Goal: Find specific page/section: Find specific page/section

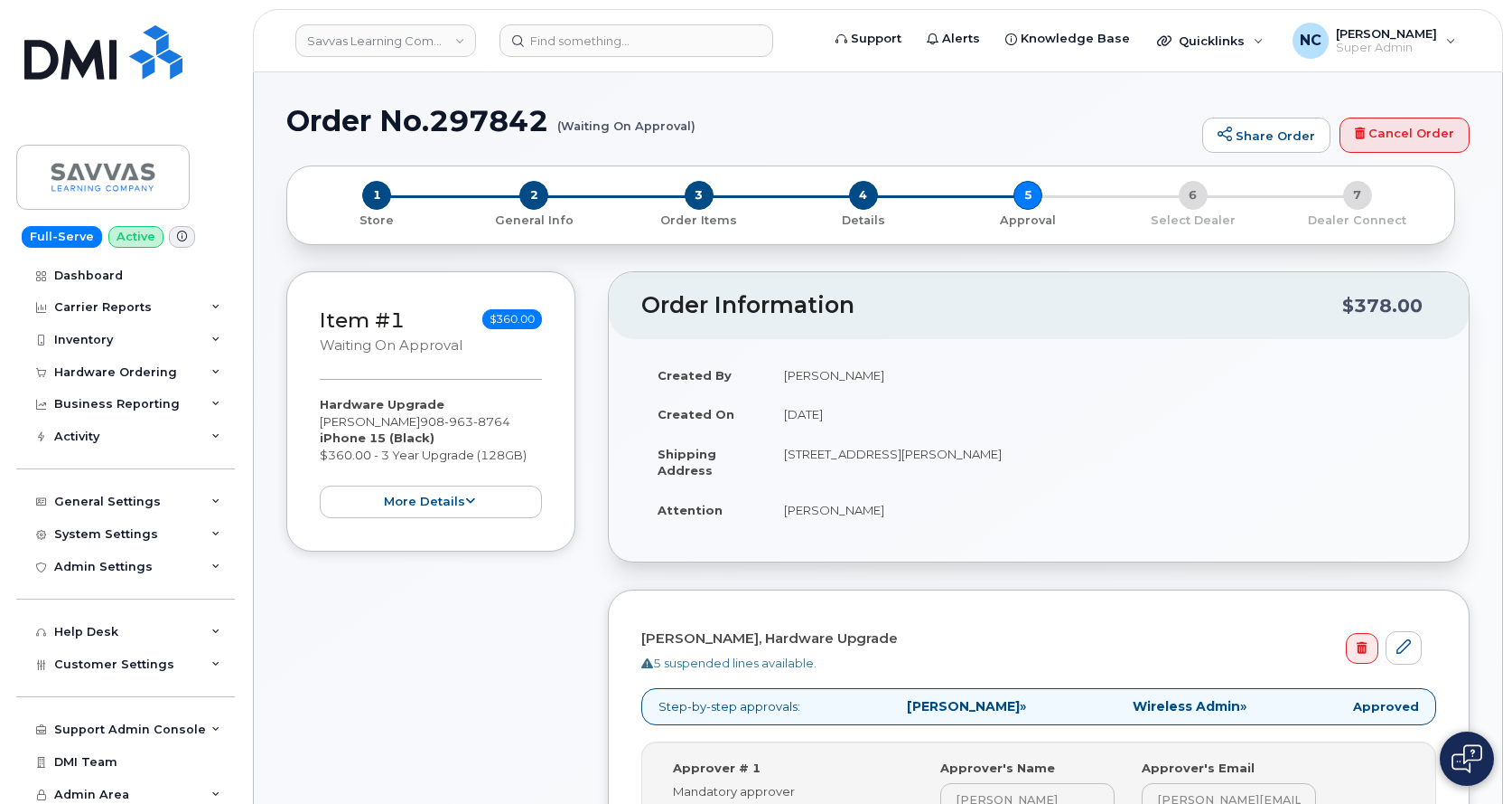
click at [600, 22] on header "Savvas Learning Company LLC Support Alerts Knowledge Base Quicklinks Suspend / …" at bounding box center [878, 41] width 1251 height 63
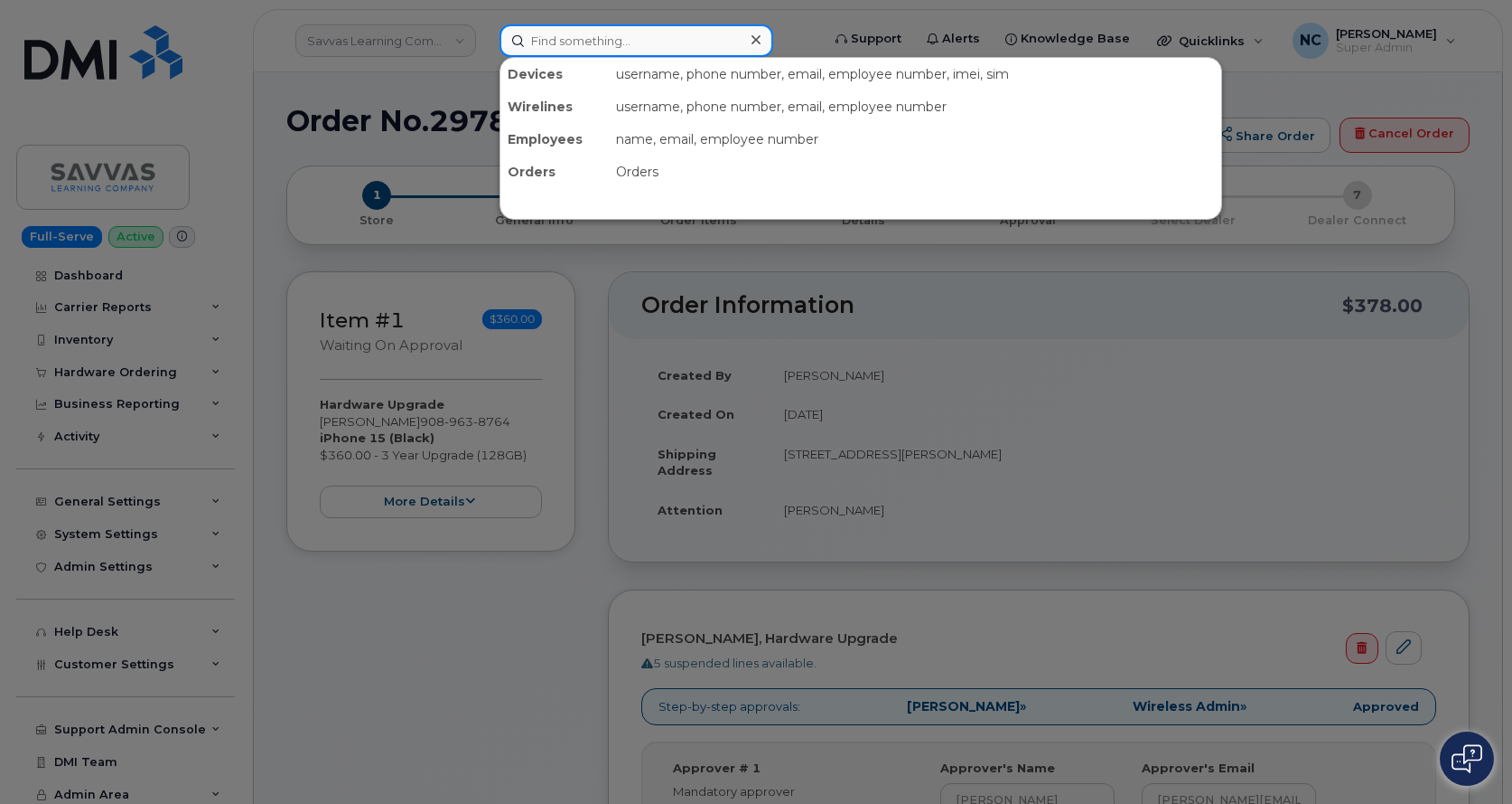
click at [611, 36] on input at bounding box center [637, 41] width 274 height 32
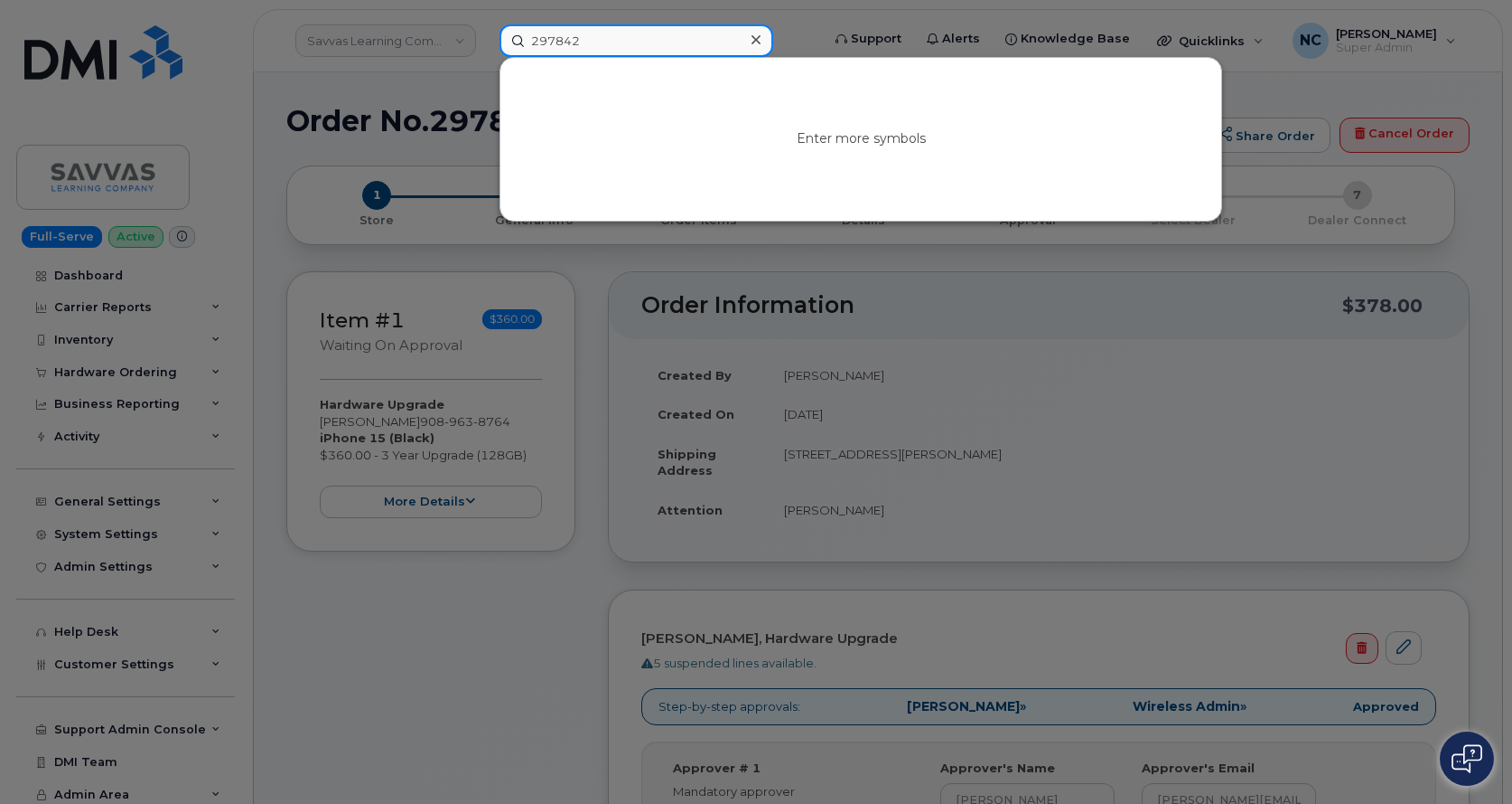
type input "297842"
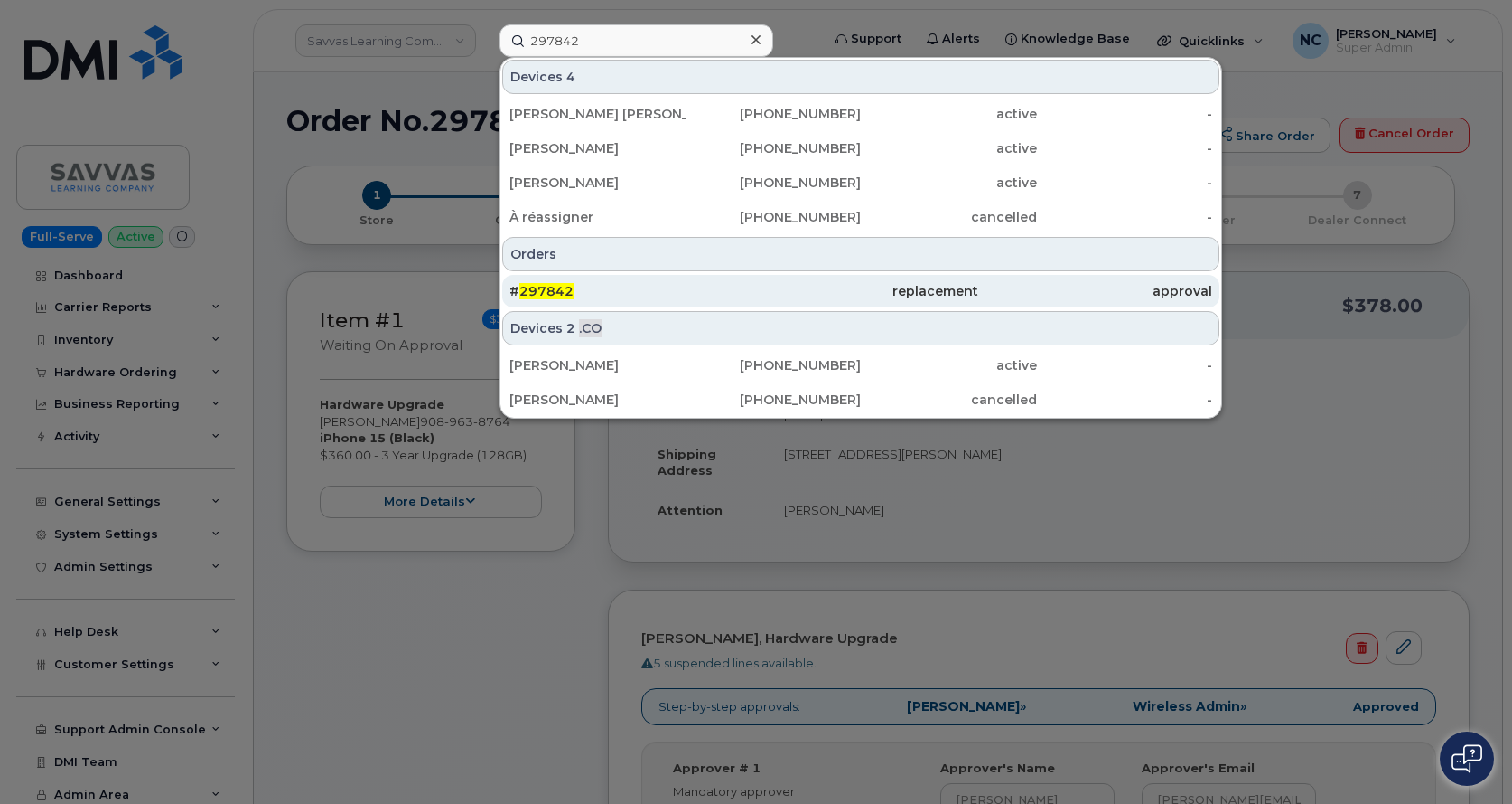
click at [577, 294] on div "# 297842" at bounding box center [626, 291] width 234 height 18
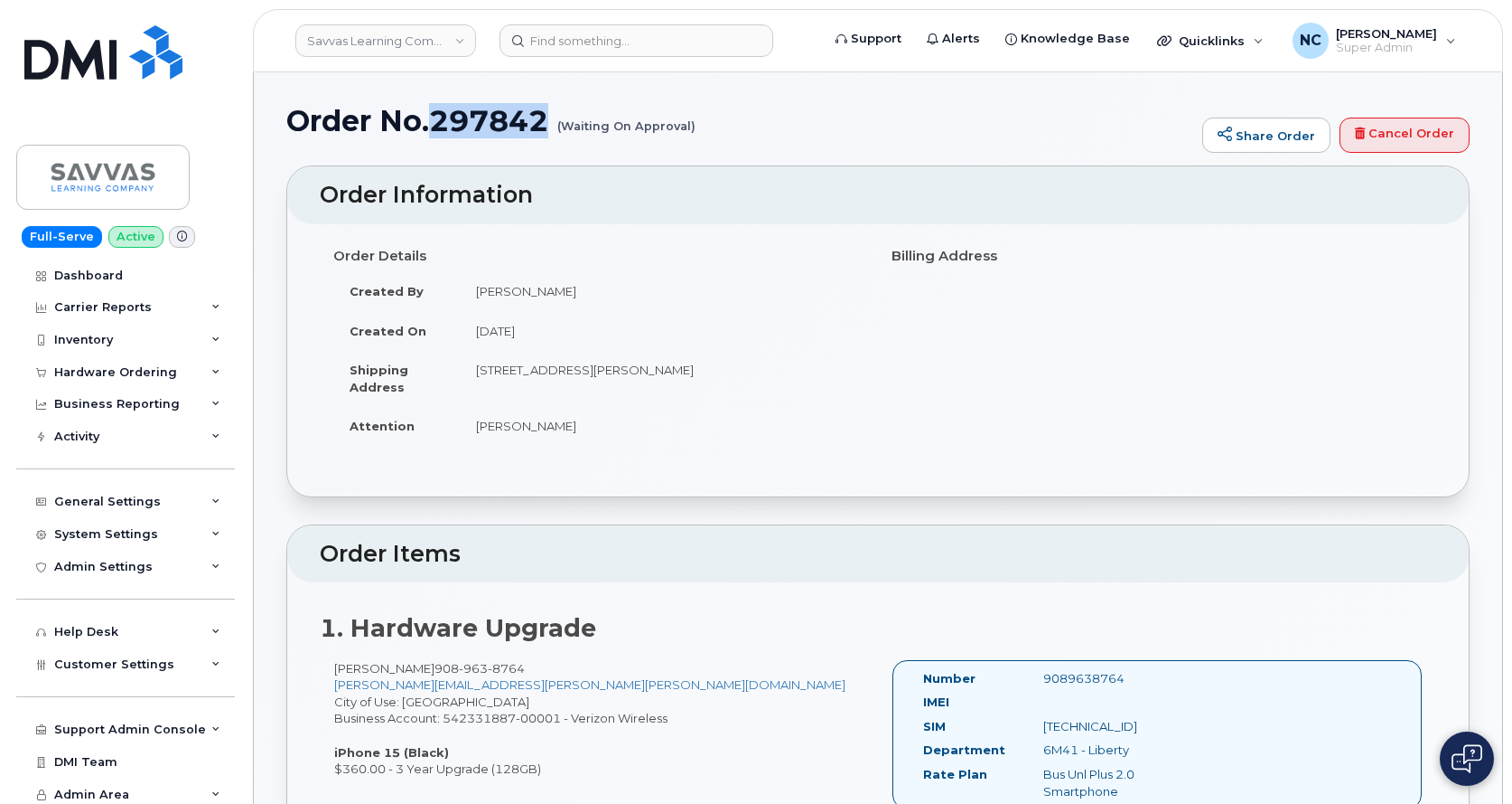
drag, startPoint x: 557, startPoint y: 122, endPoint x: 434, endPoint y: 128, distance: 123.1
click at [434, 128] on h1 "Order No.297842 (Waiting On Approval)" at bounding box center [740, 121] width 907 height 32
copy h1 "297842"
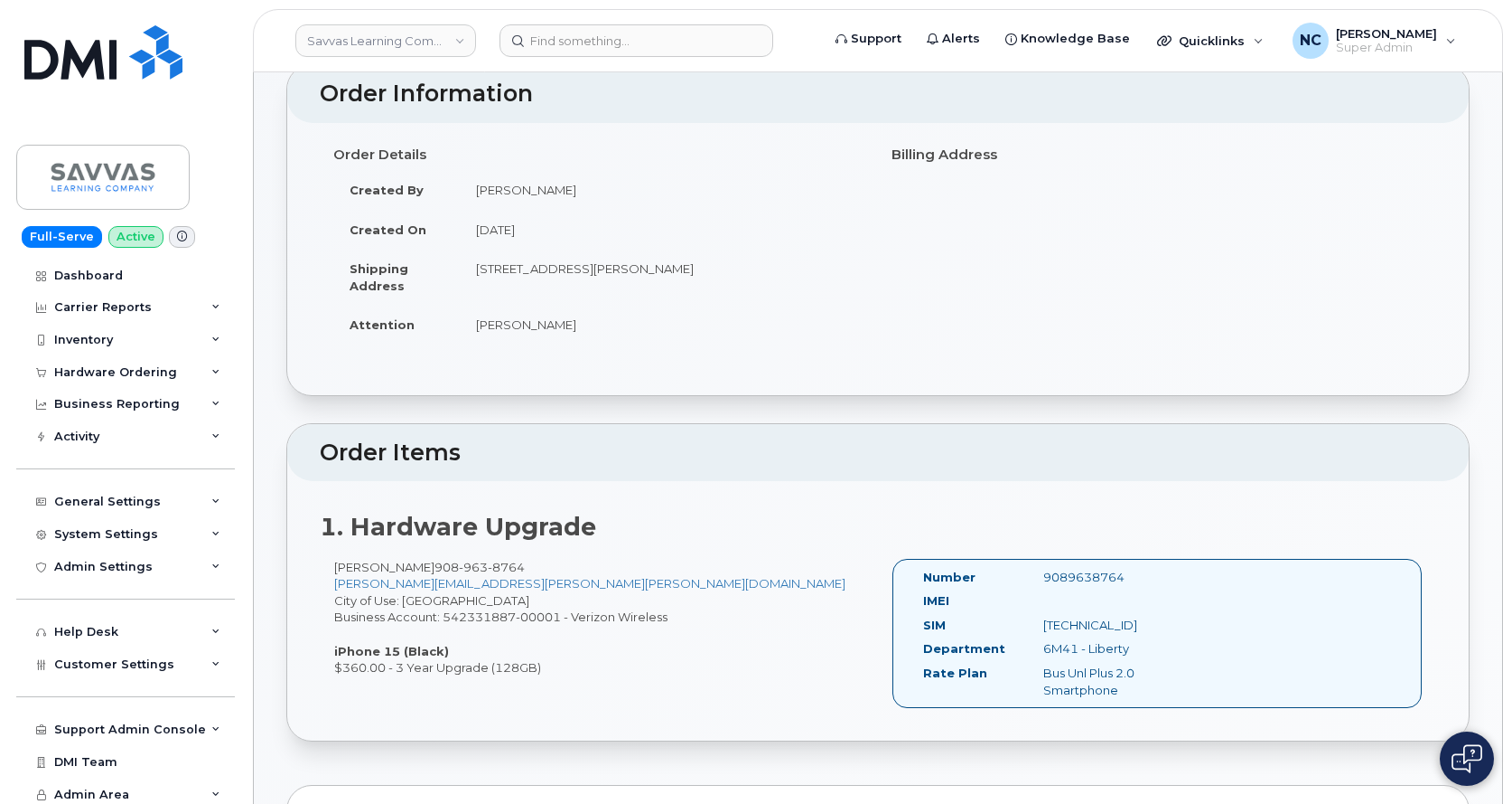
scroll to position [361, 0]
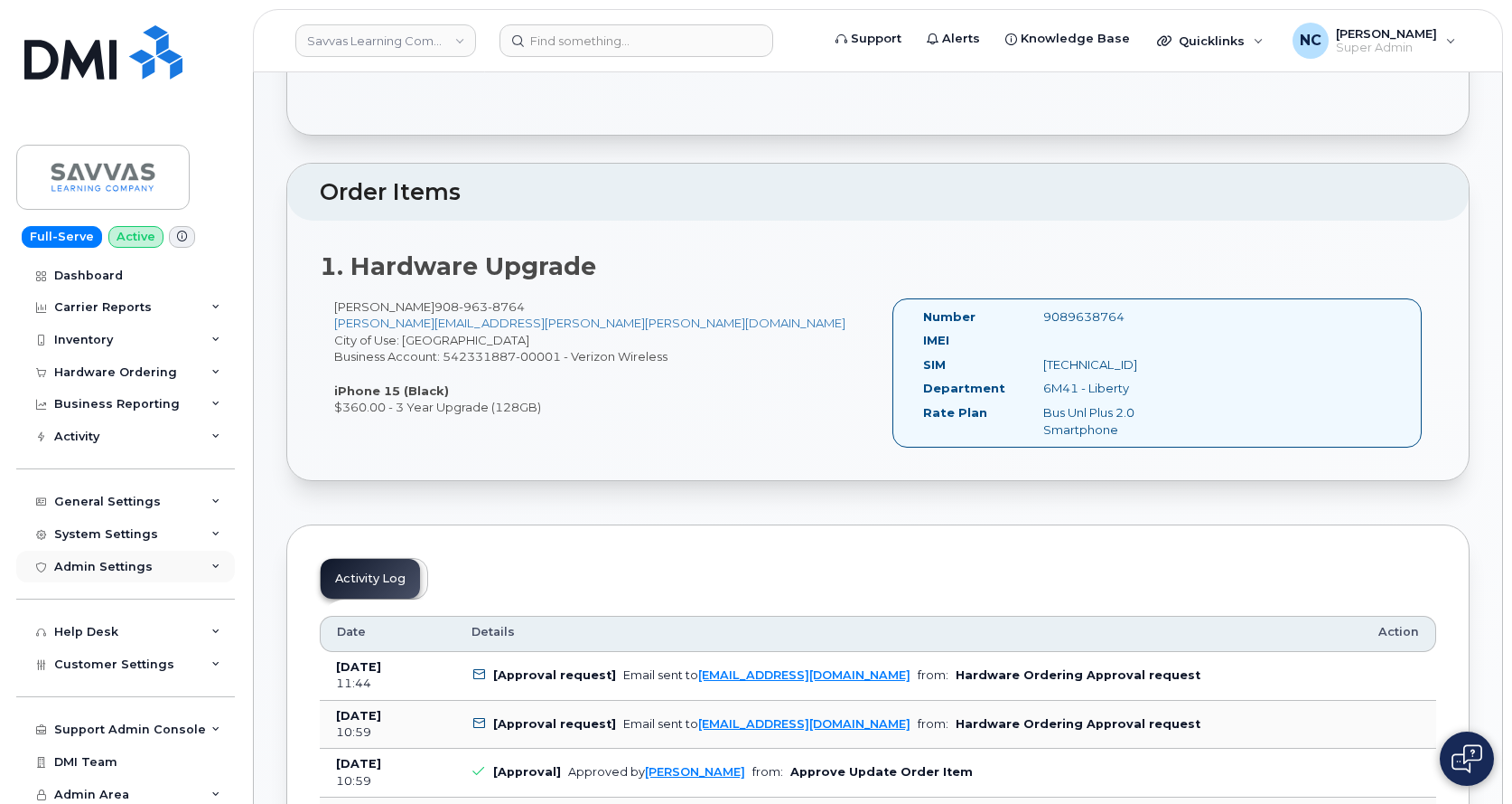
click at [151, 574] on div "Admin Settings" at bounding box center [125, 566] width 219 height 32
click at [156, 570] on div "Admin Settings" at bounding box center [125, 566] width 219 height 32
click at [152, 398] on div "Business Reporting" at bounding box center [116, 403] width 125 height 14
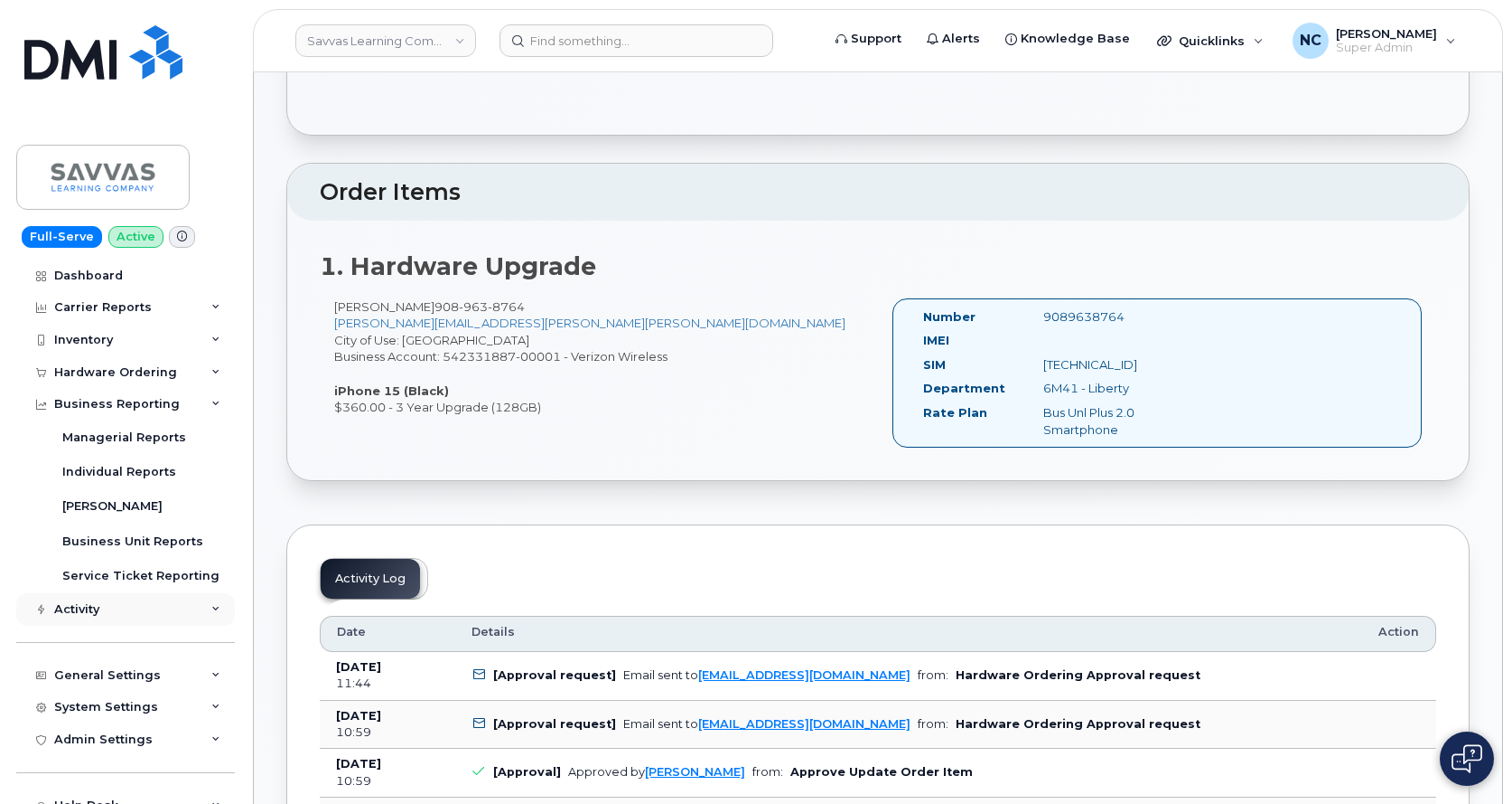
click at [108, 611] on div "Activity" at bounding box center [125, 609] width 219 height 32
click at [110, 608] on div "Activity" at bounding box center [125, 609] width 219 height 32
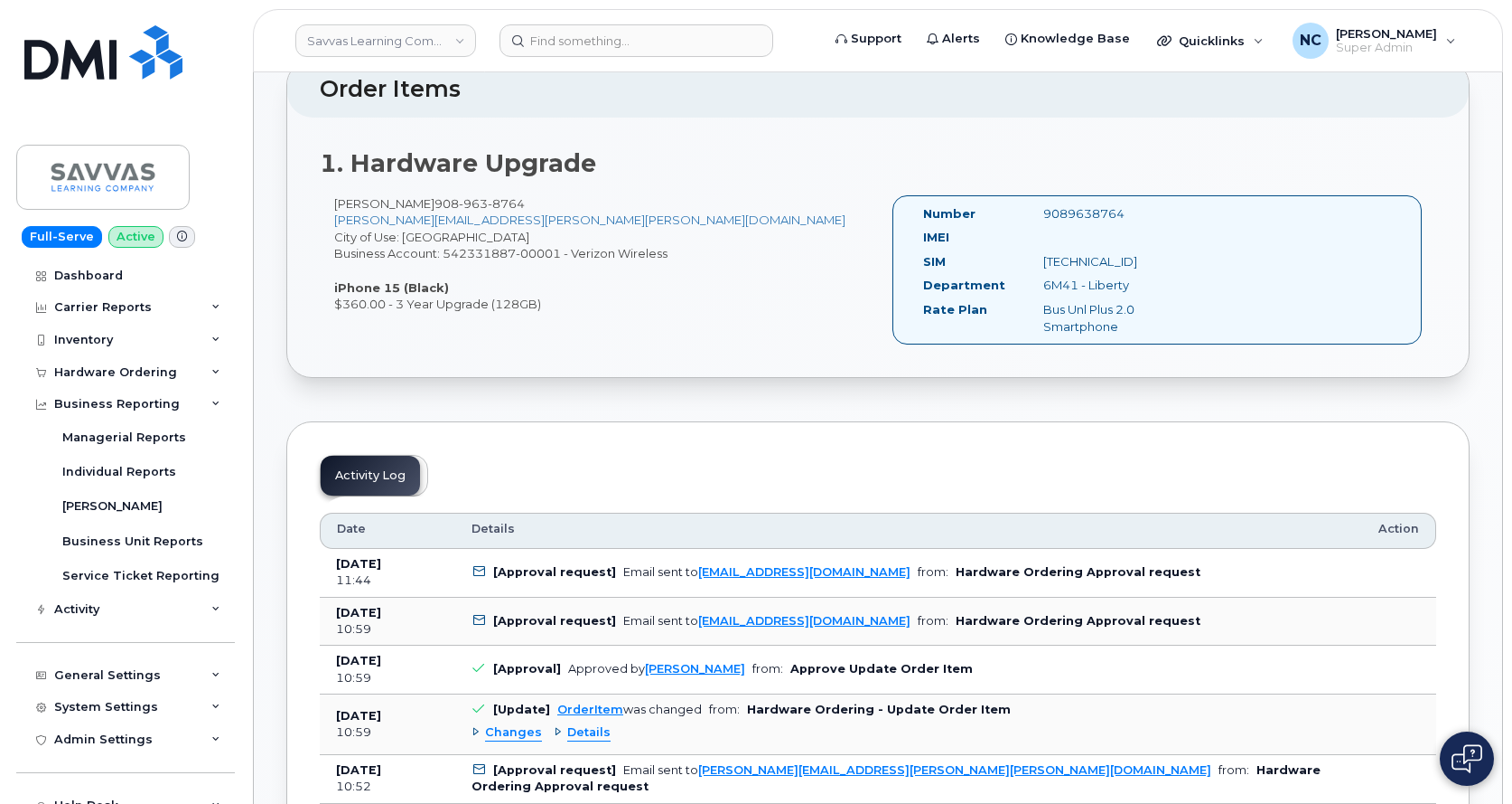
scroll to position [452, 0]
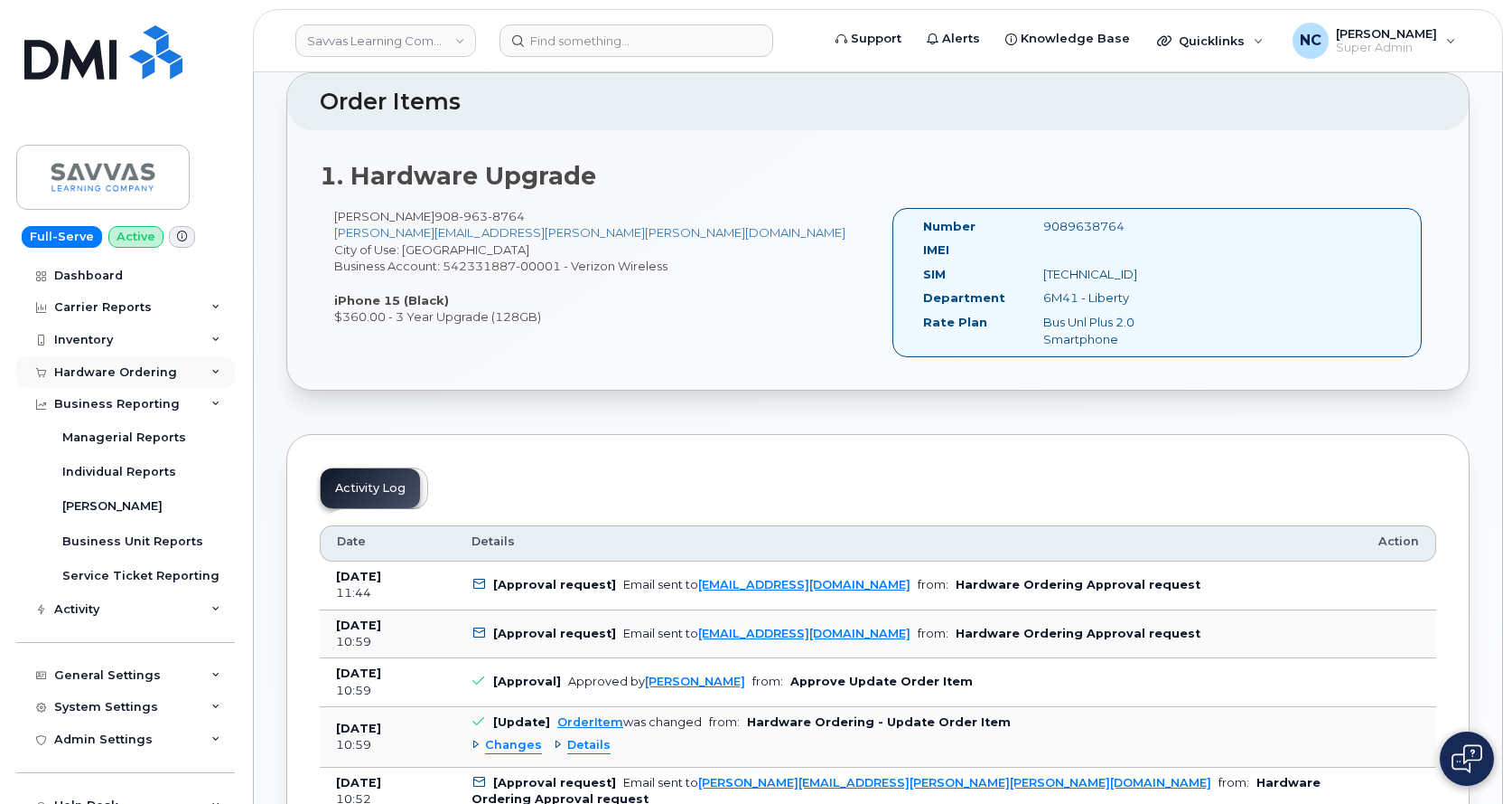
click at [204, 379] on div "Hardware Ordering" at bounding box center [125, 372] width 219 height 32
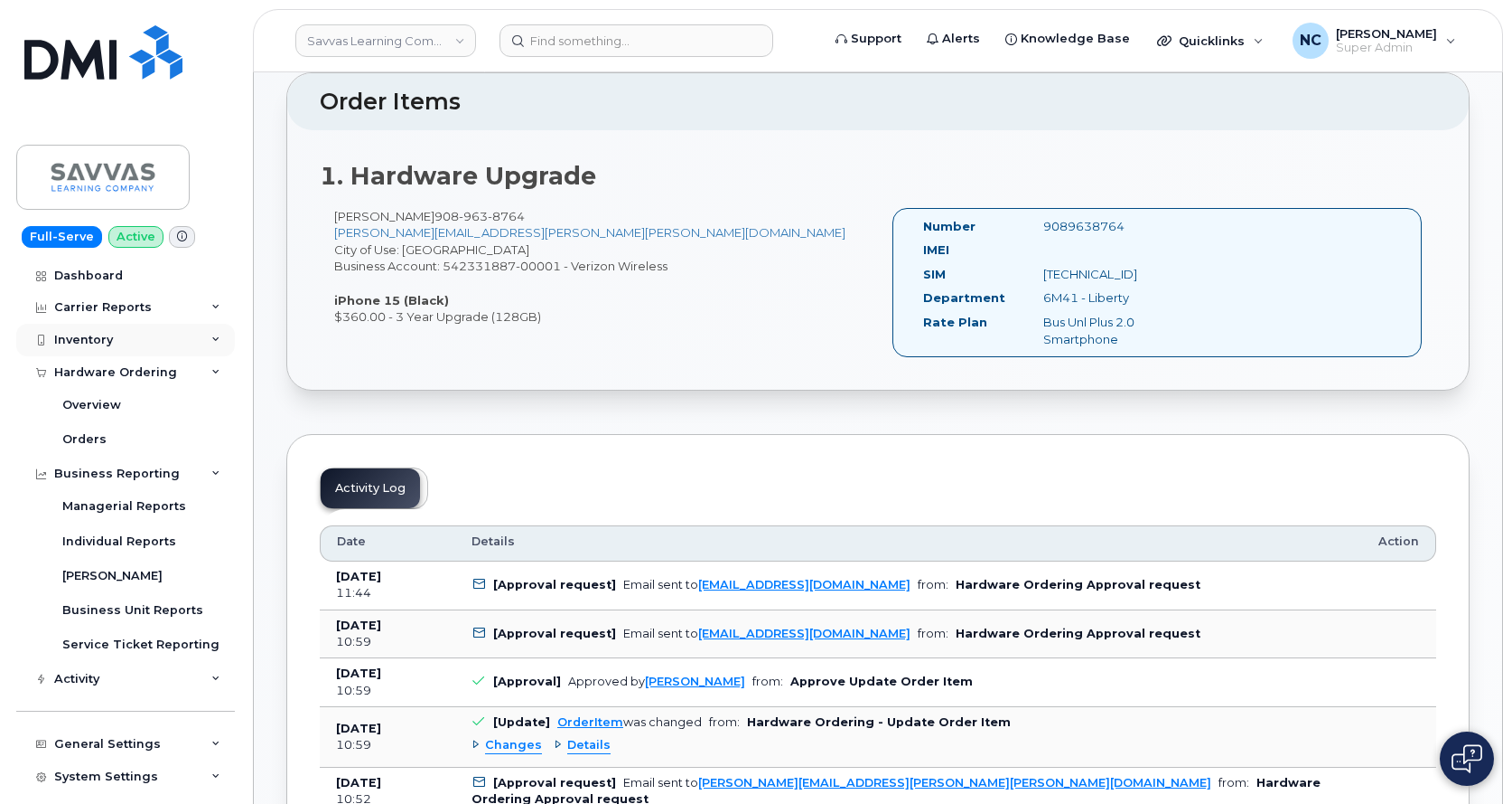
click at [165, 335] on div "Inventory" at bounding box center [125, 340] width 219 height 32
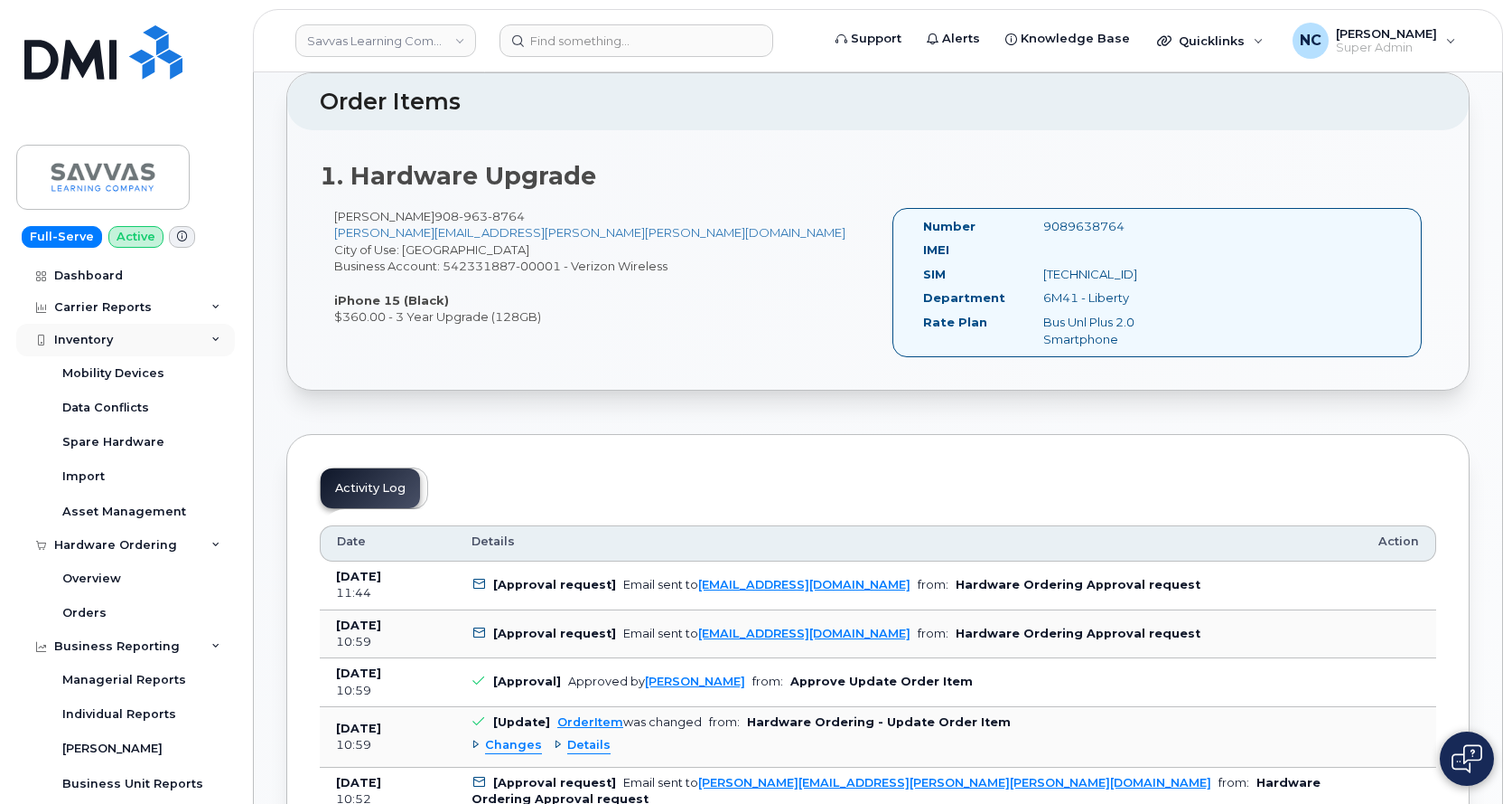
click at [165, 335] on div "Inventory" at bounding box center [125, 340] width 219 height 32
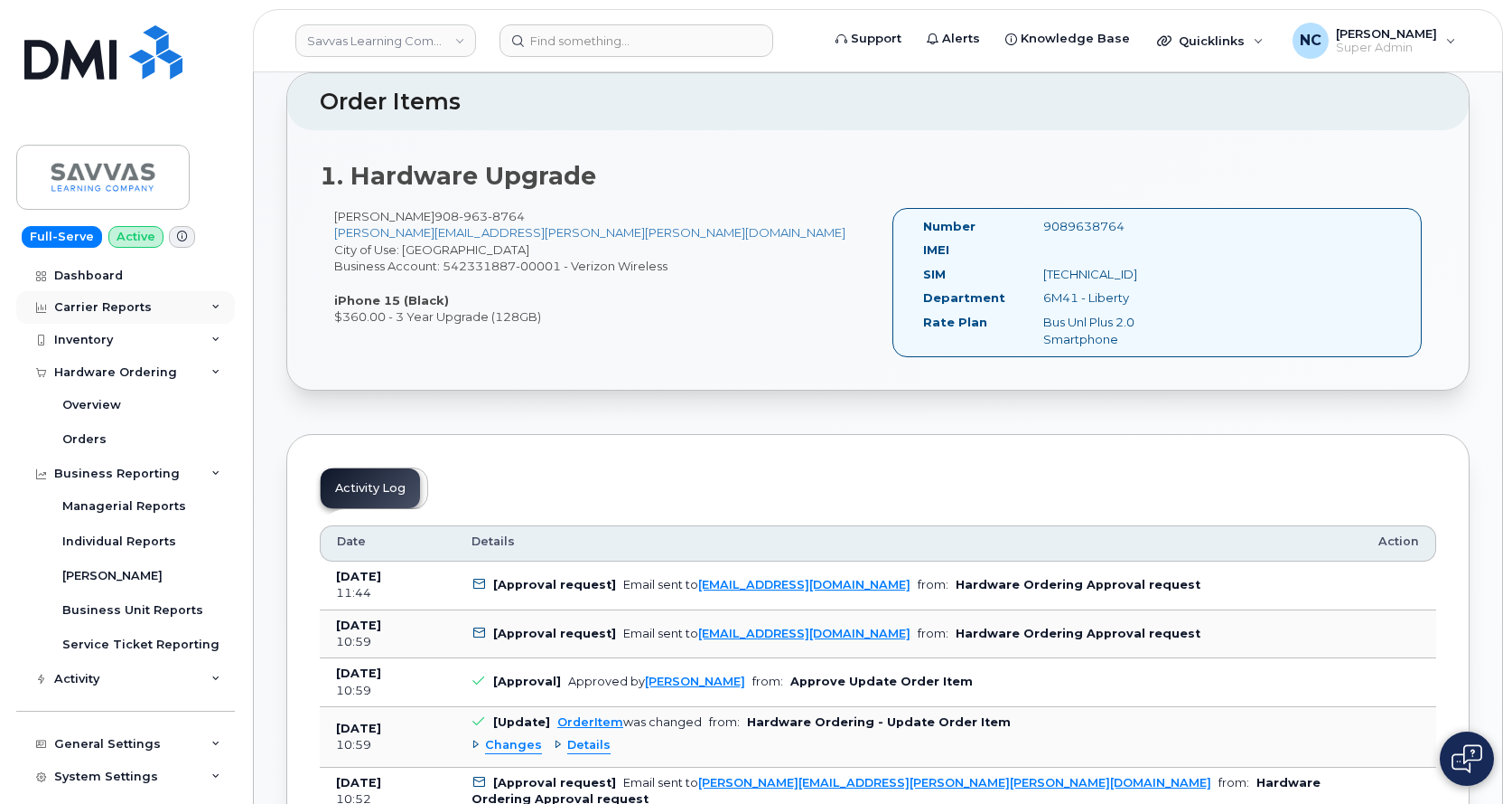
click at [191, 311] on div "Carrier Reports" at bounding box center [125, 307] width 219 height 32
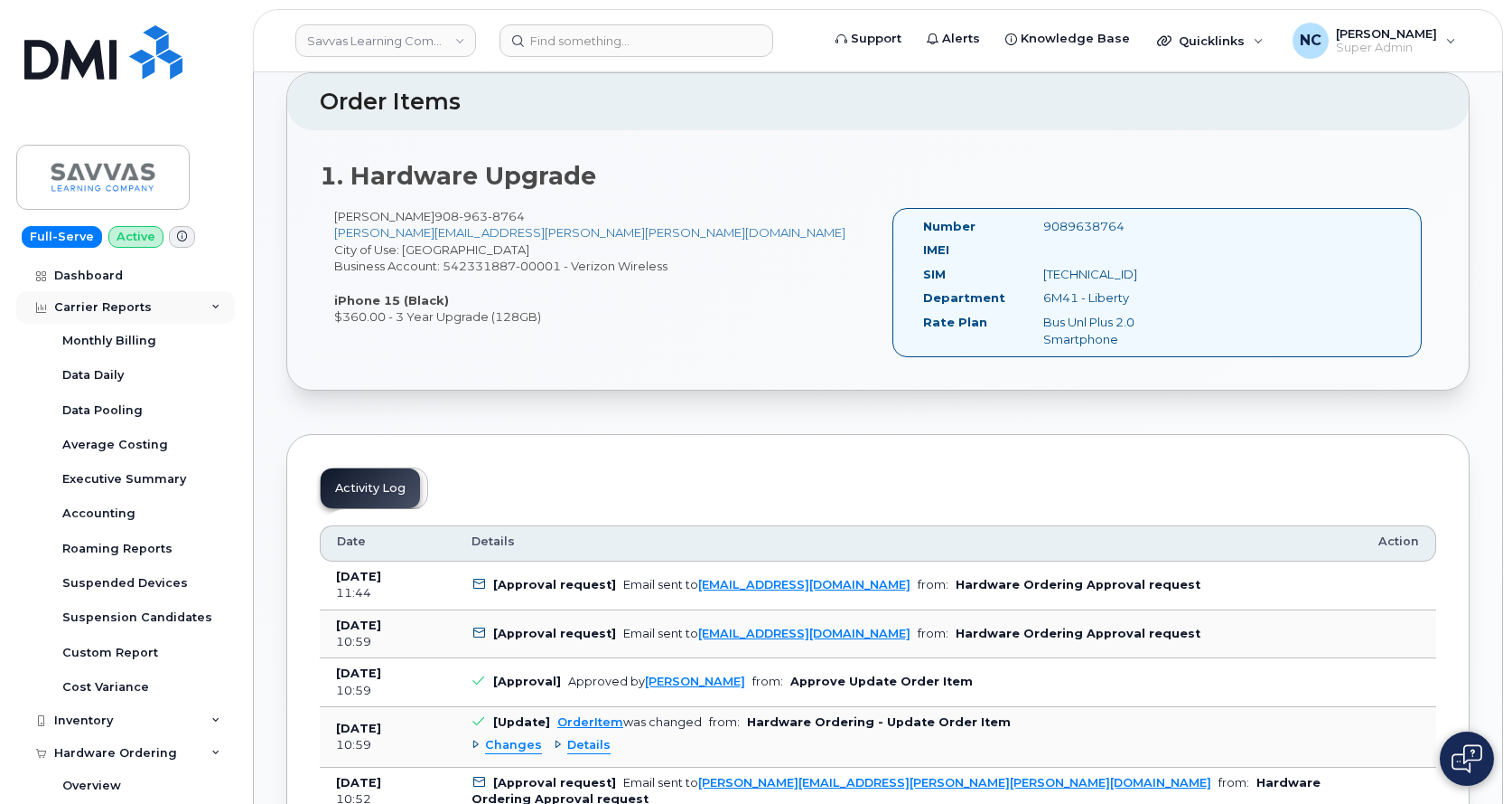
click at [193, 305] on div "Carrier Reports" at bounding box center [125, 307] width 219 height 32
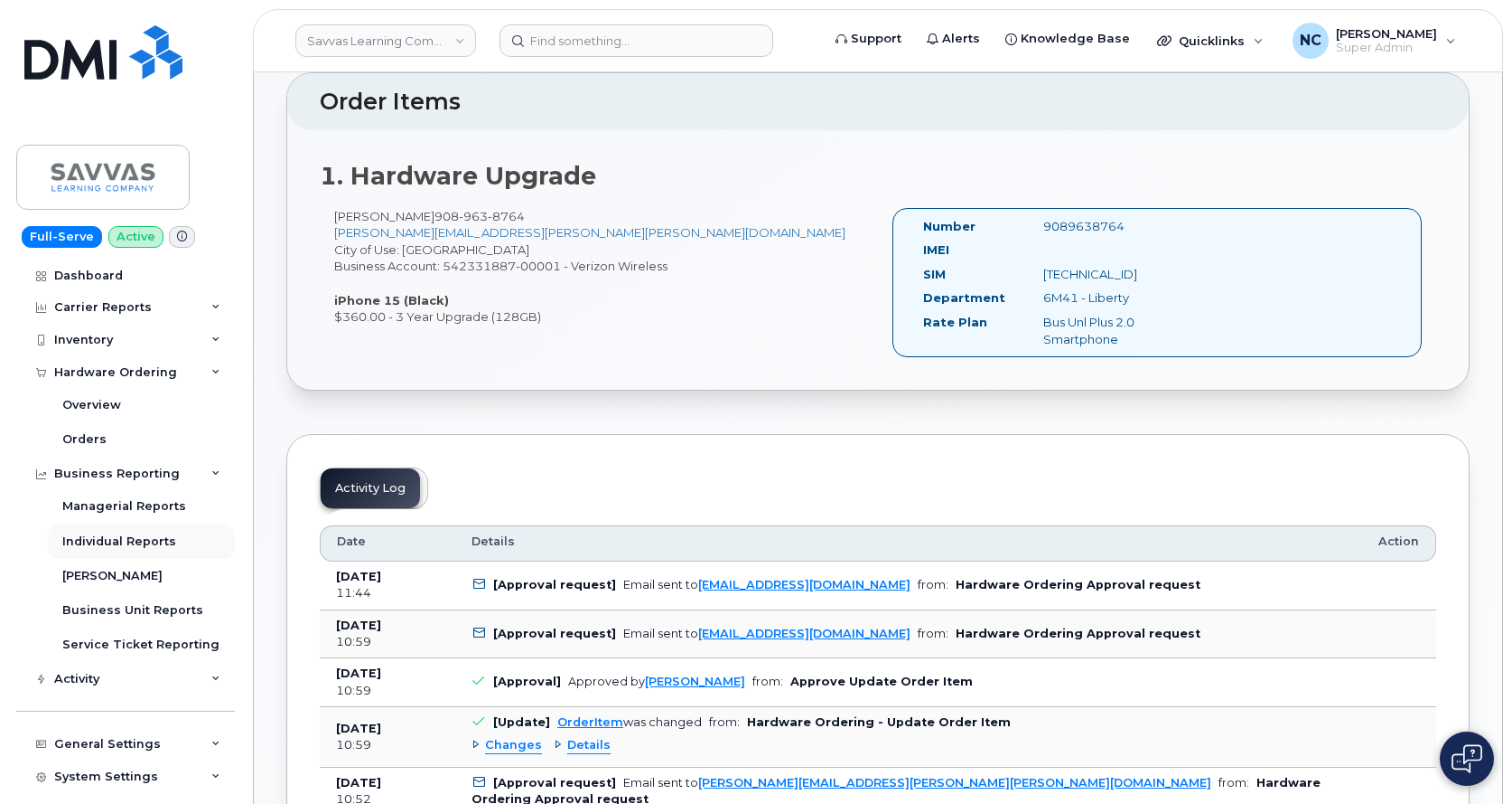
scroll to position [91, 0]
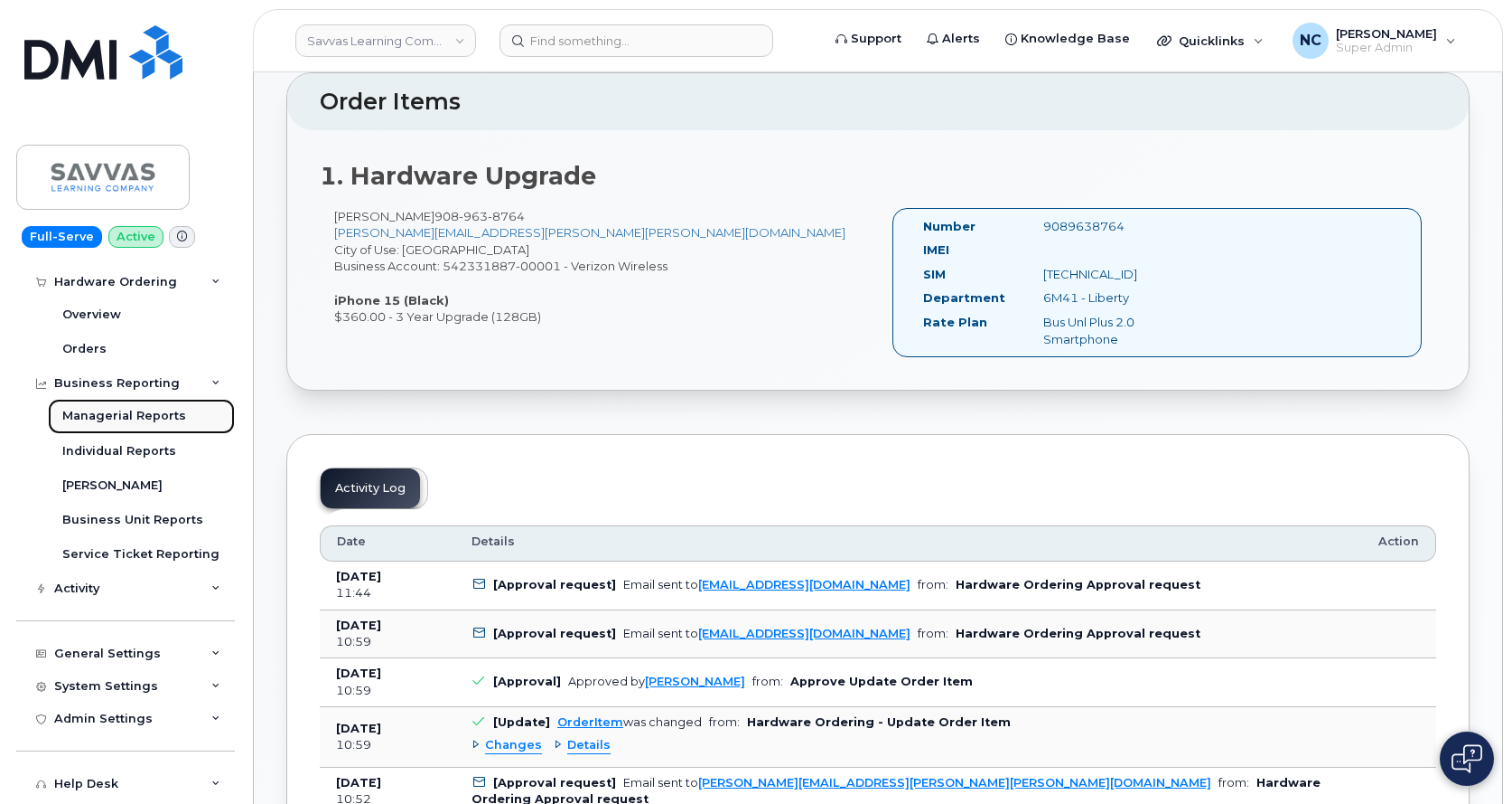
click at [187, 409] on link "Managerial Reports" at bounding box center [141, 415] width 187 height 34
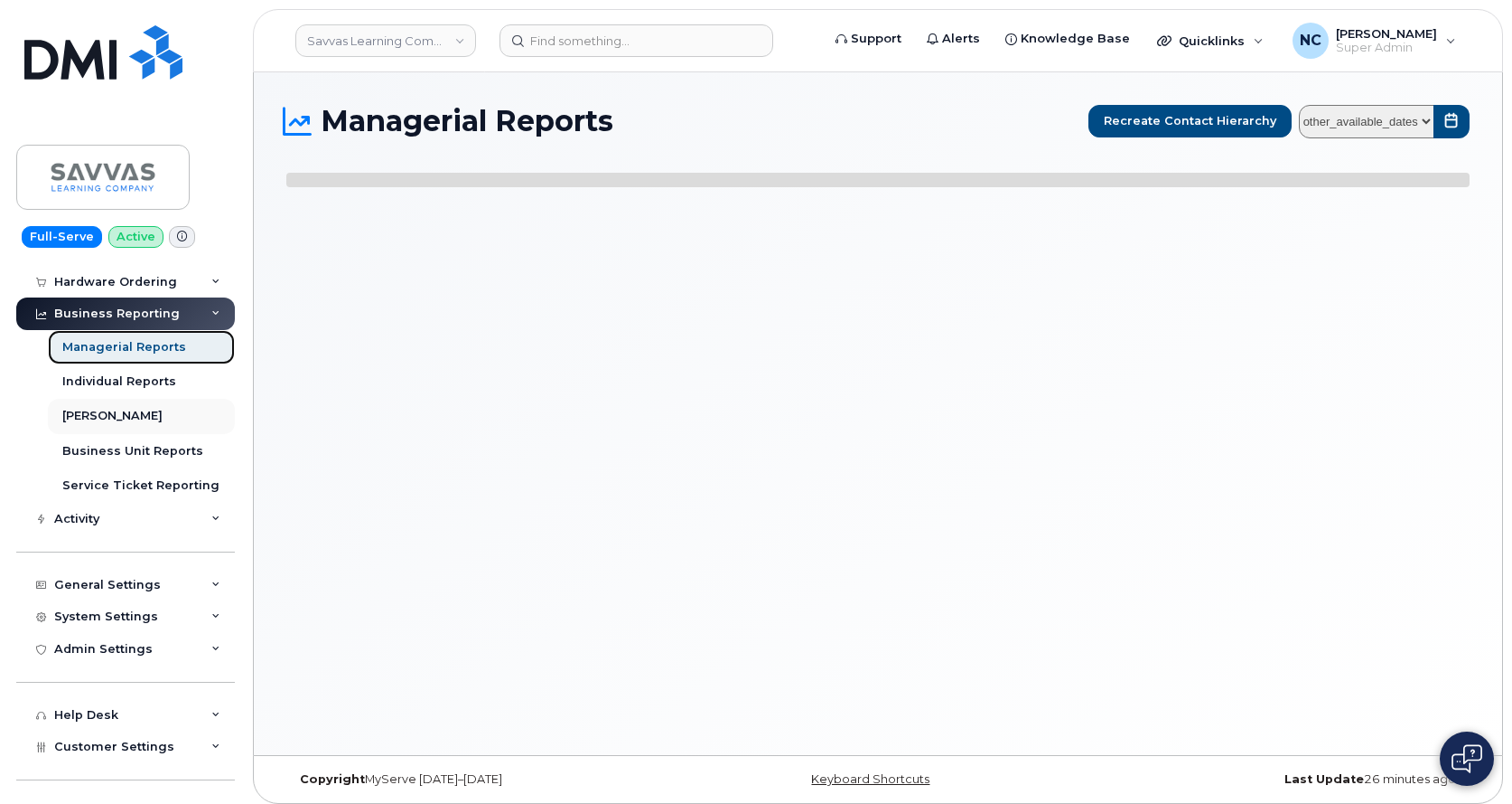
select select
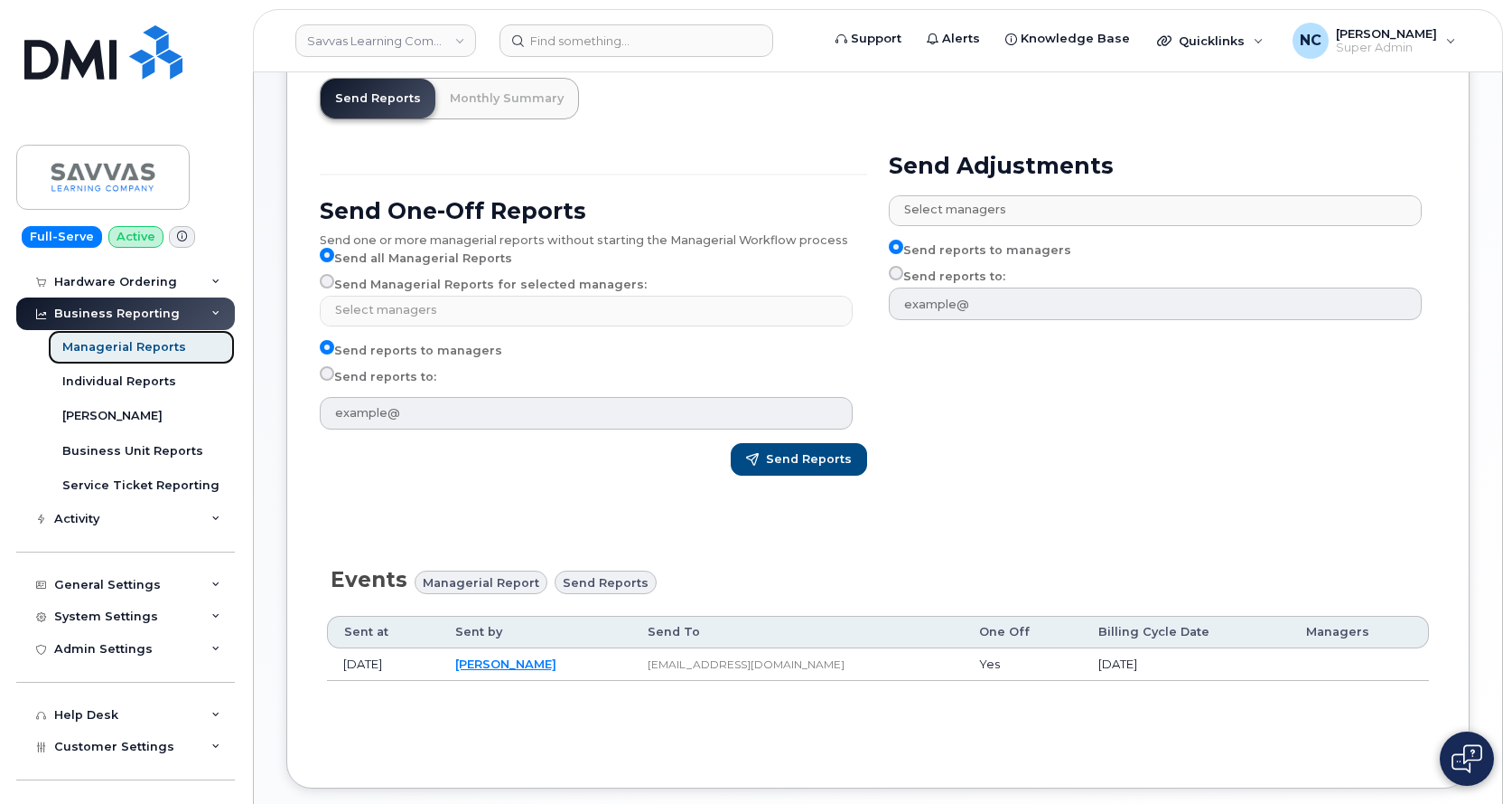
scroll to position [91, 0]
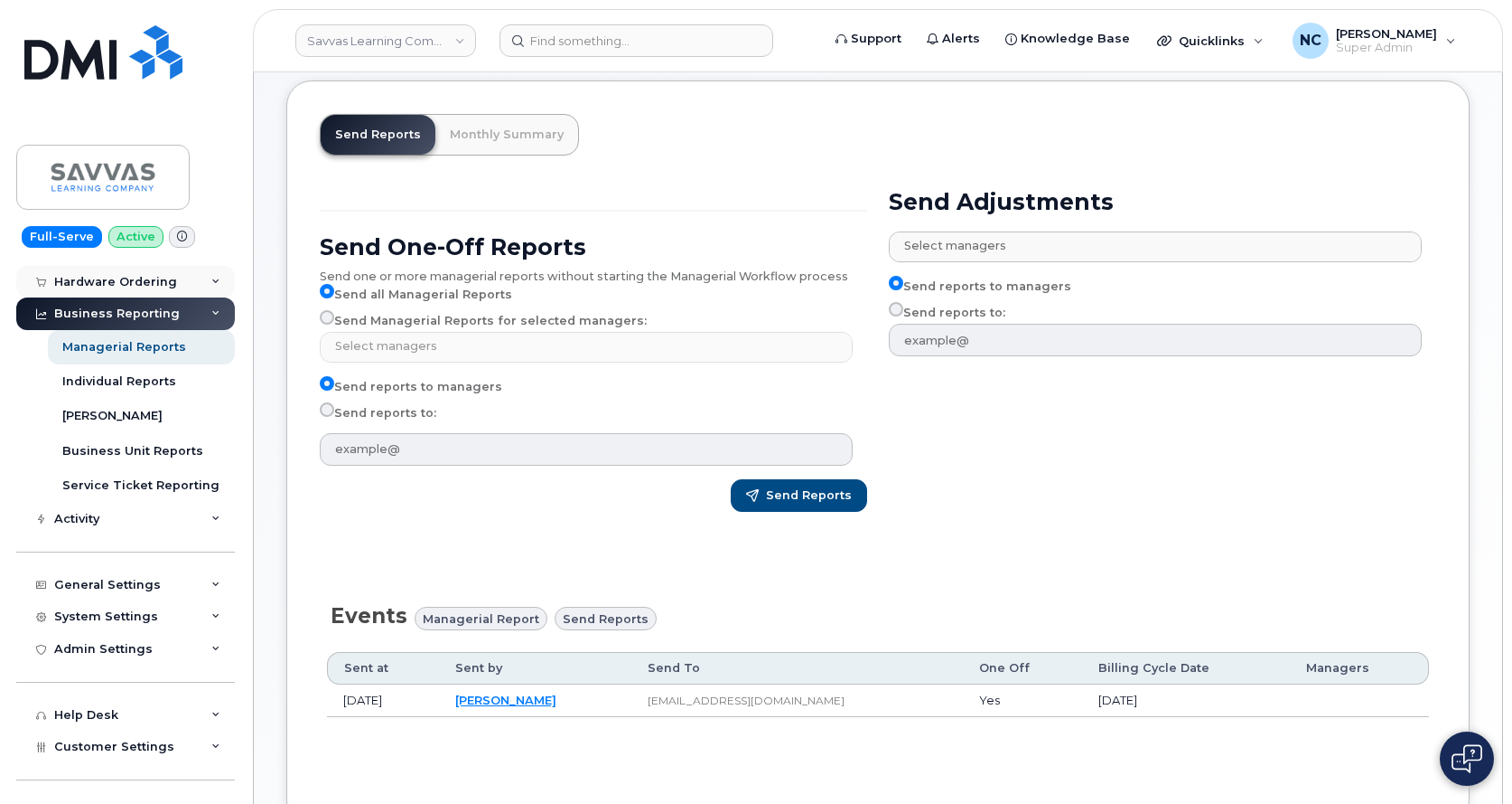
click at [164, 287] on div "Hardware Ordering" at bounding box center [115, 281] width 123 height 14
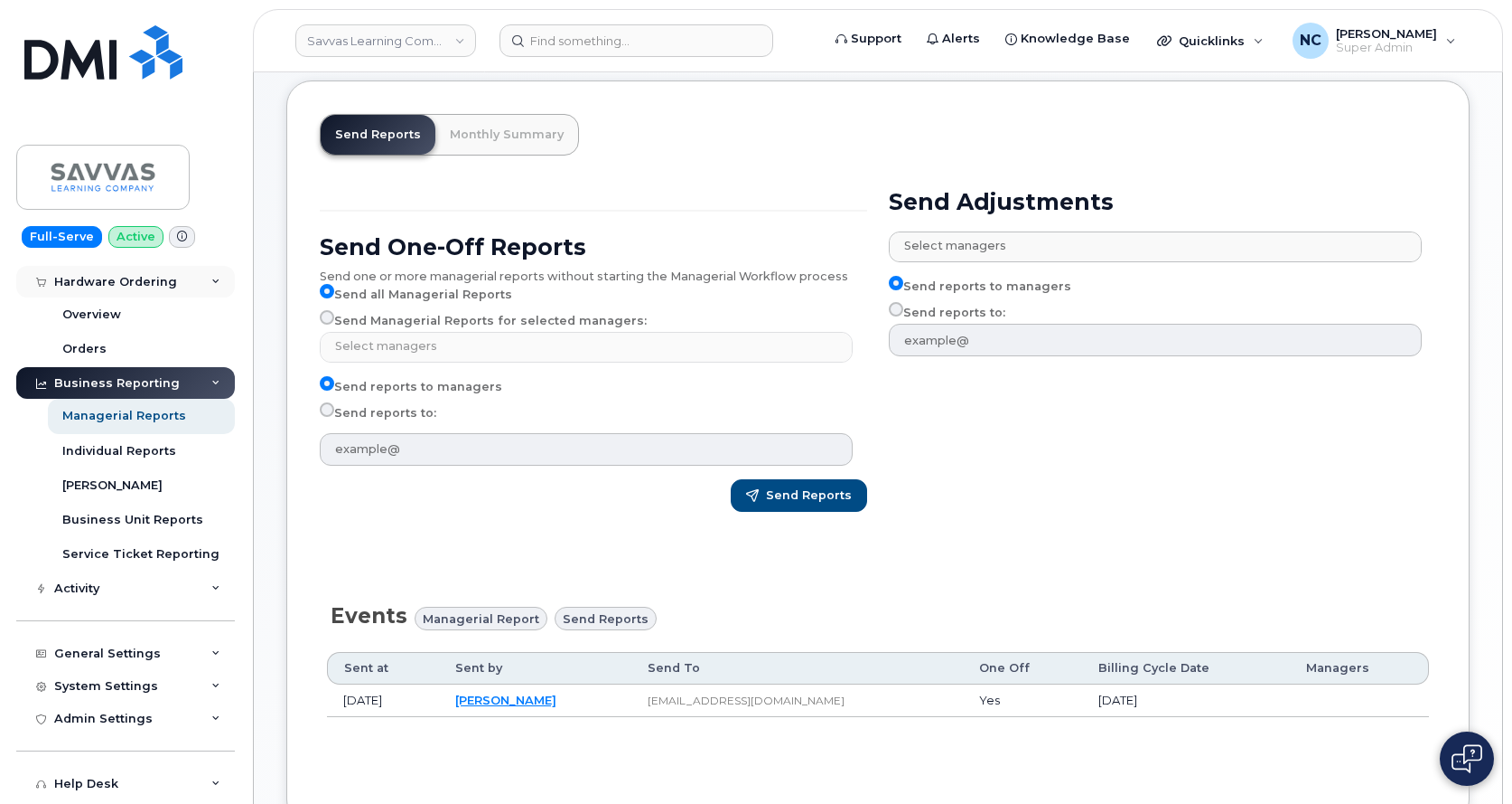
click at [152, 275] on div "Hardware Ordering" at bounding box center [115, 281] width 123 height 14
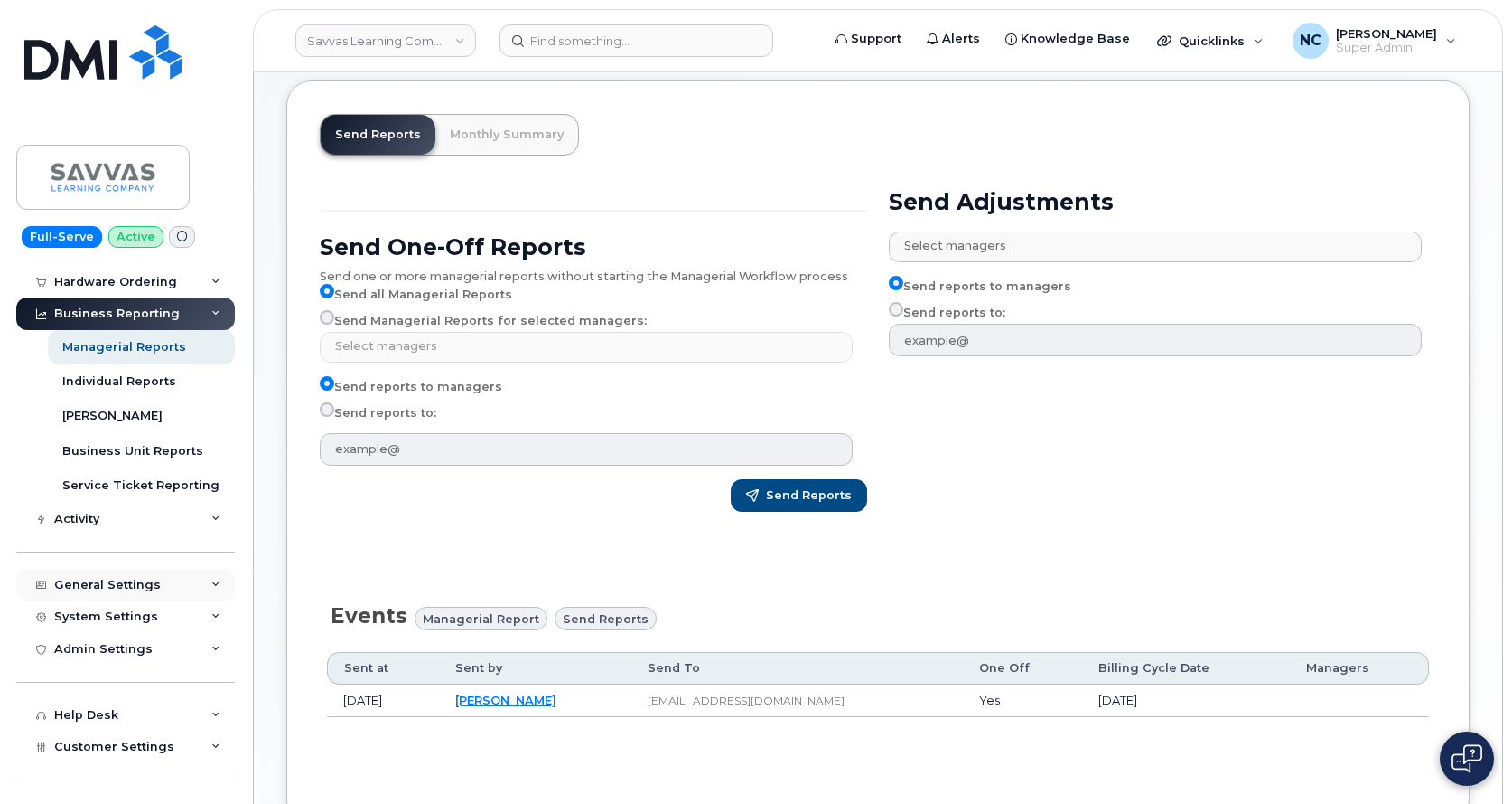
click at [140, 581] on div "General Settings" at bounding box center [107, 584] width 107 height 14
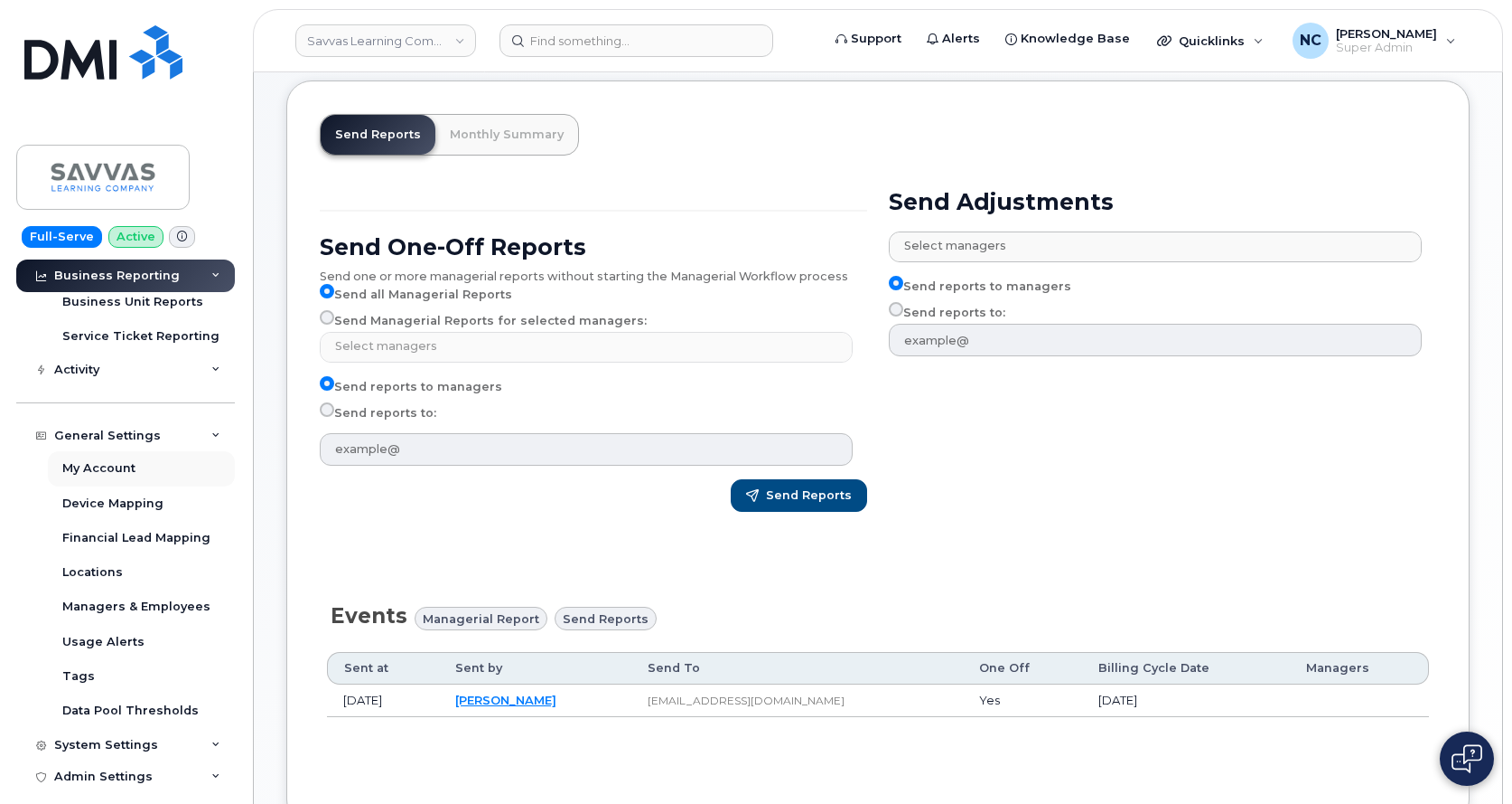
scroll to position [271, 0]
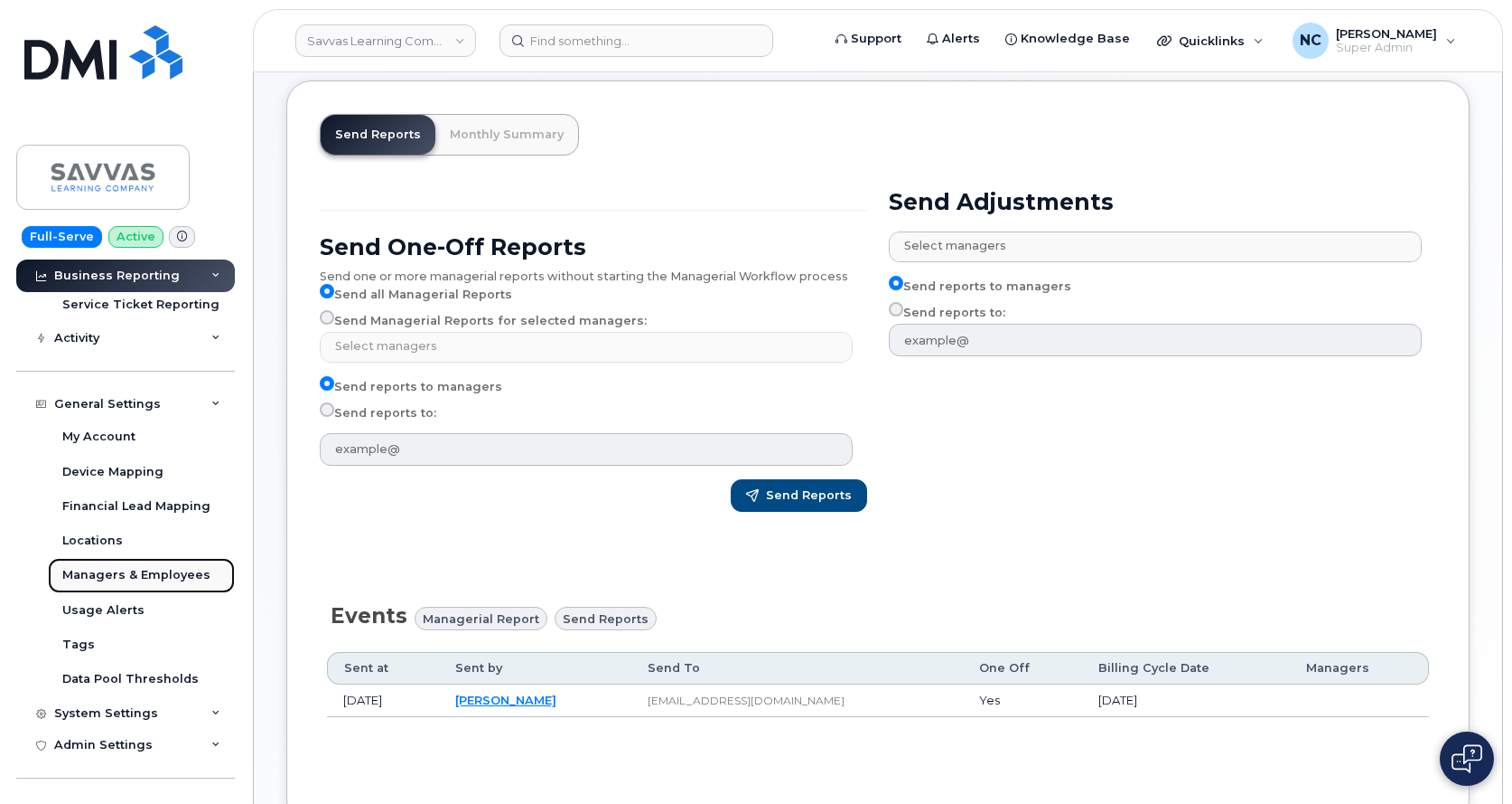
click at [142, 569] on div "Managers & Employees" at bounding box center [136, 575] width 148 height 16
click at [147, 568] on div "Managers & Employees" at bounding box center [136, 575] width 148 height 16
click at [150, 567] on div "Managers & Employees" at bounding box center [136, 575] width 148 height 16
click at [112, 573] on div "Managers & Employees" at bounding box center [136, 575] width 148 height 16
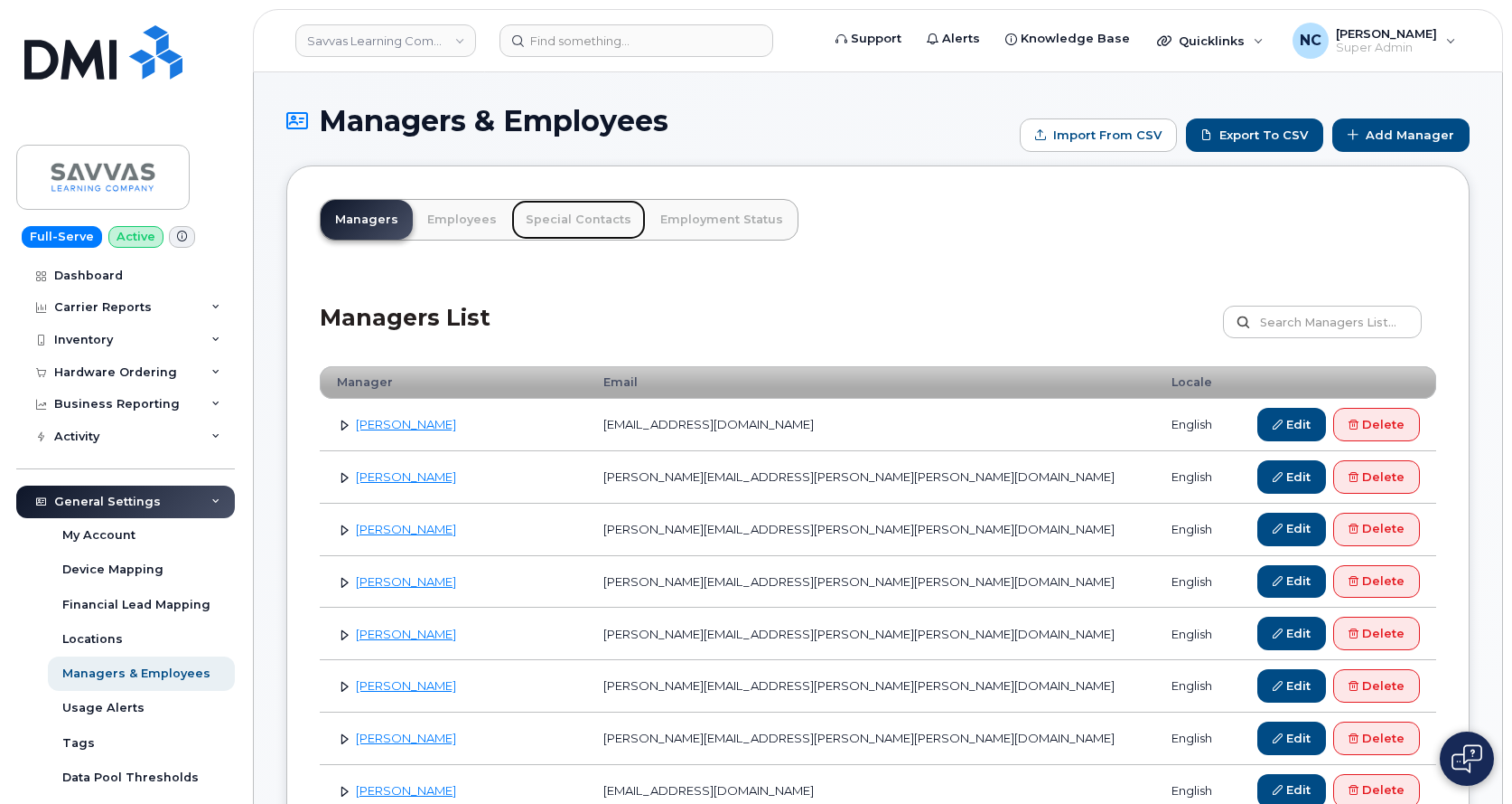
click at [544, 221] on link "Special Contacts" at bounding box center [578, 220] width 135 height 40
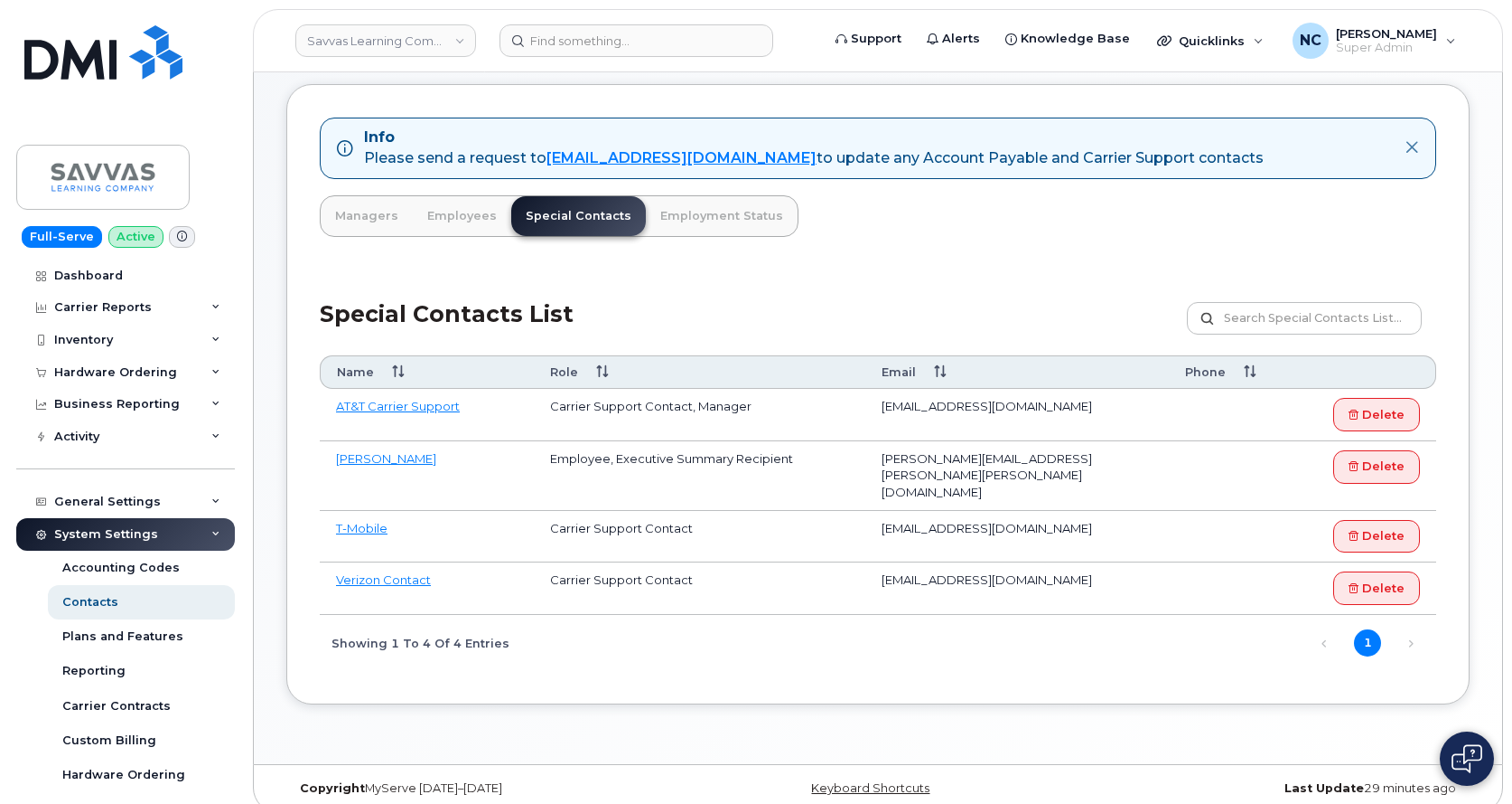
scroll to position [86, 0]
click at [354, 219] on link "Managers" at bounding box center [367, 215] width 92 height 40
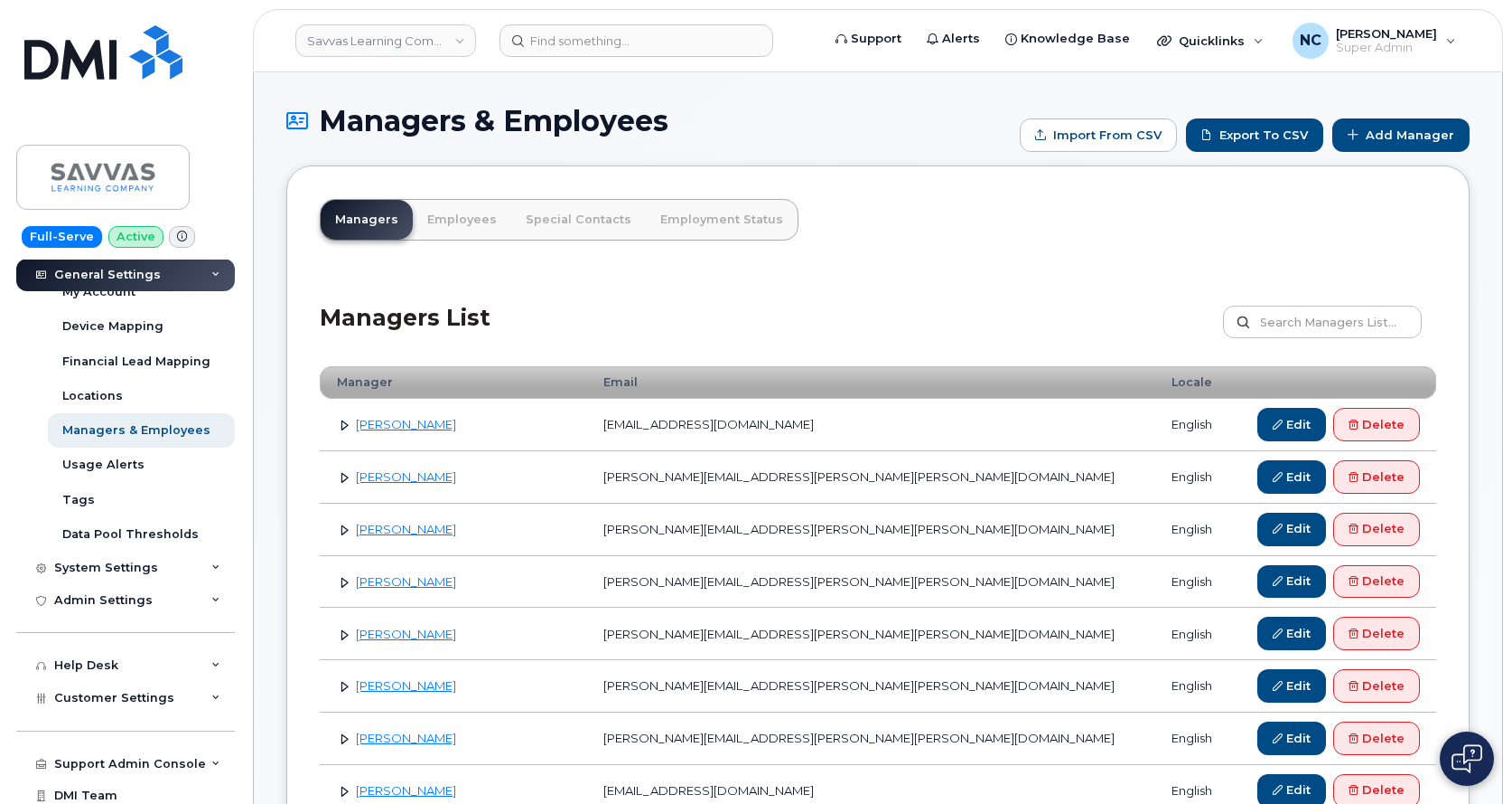
scroll to position [271, 0]
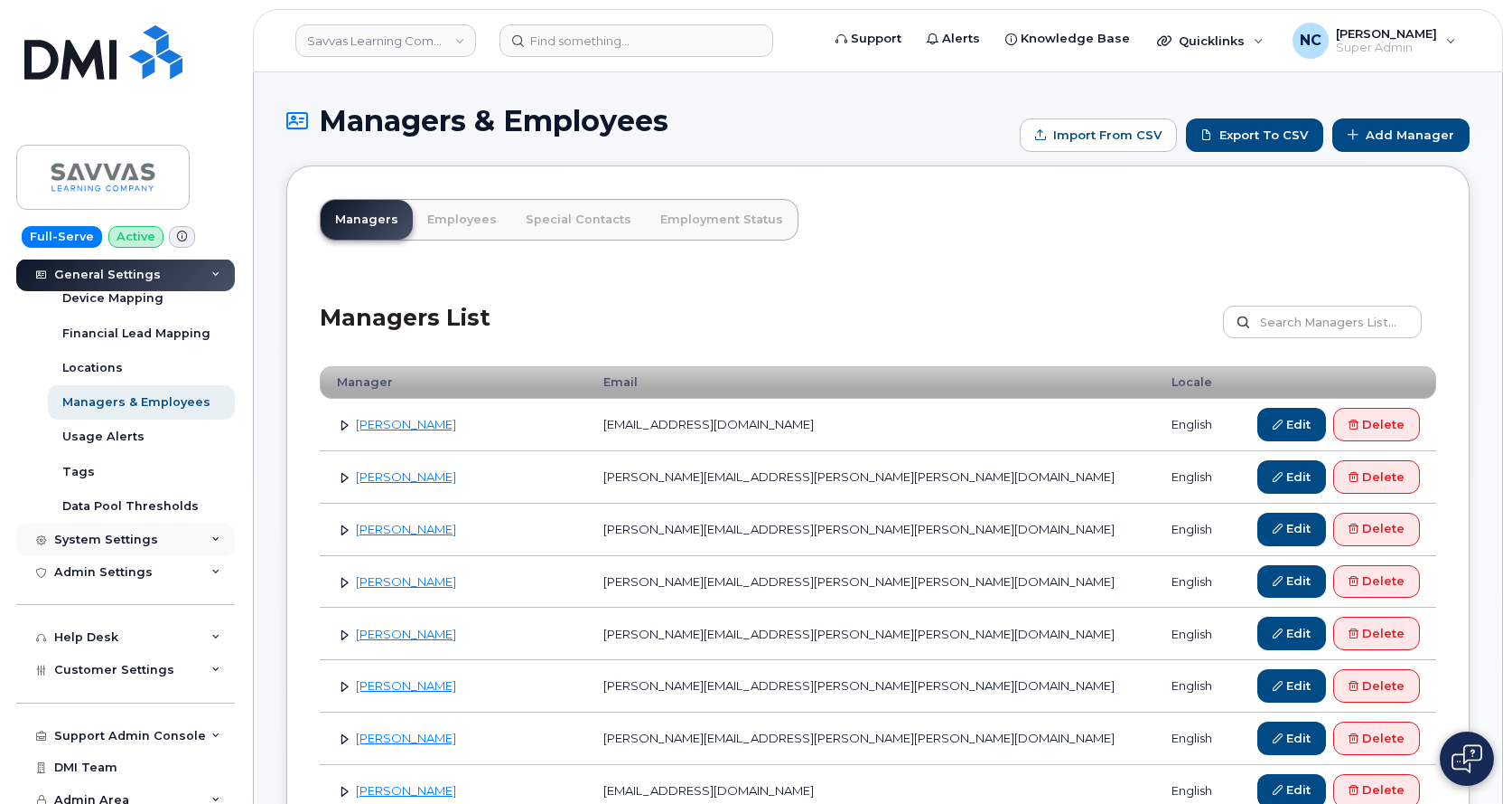
click at [127, 542] on div "System Settings" at bounding box center [106, 539] width 104 height 14
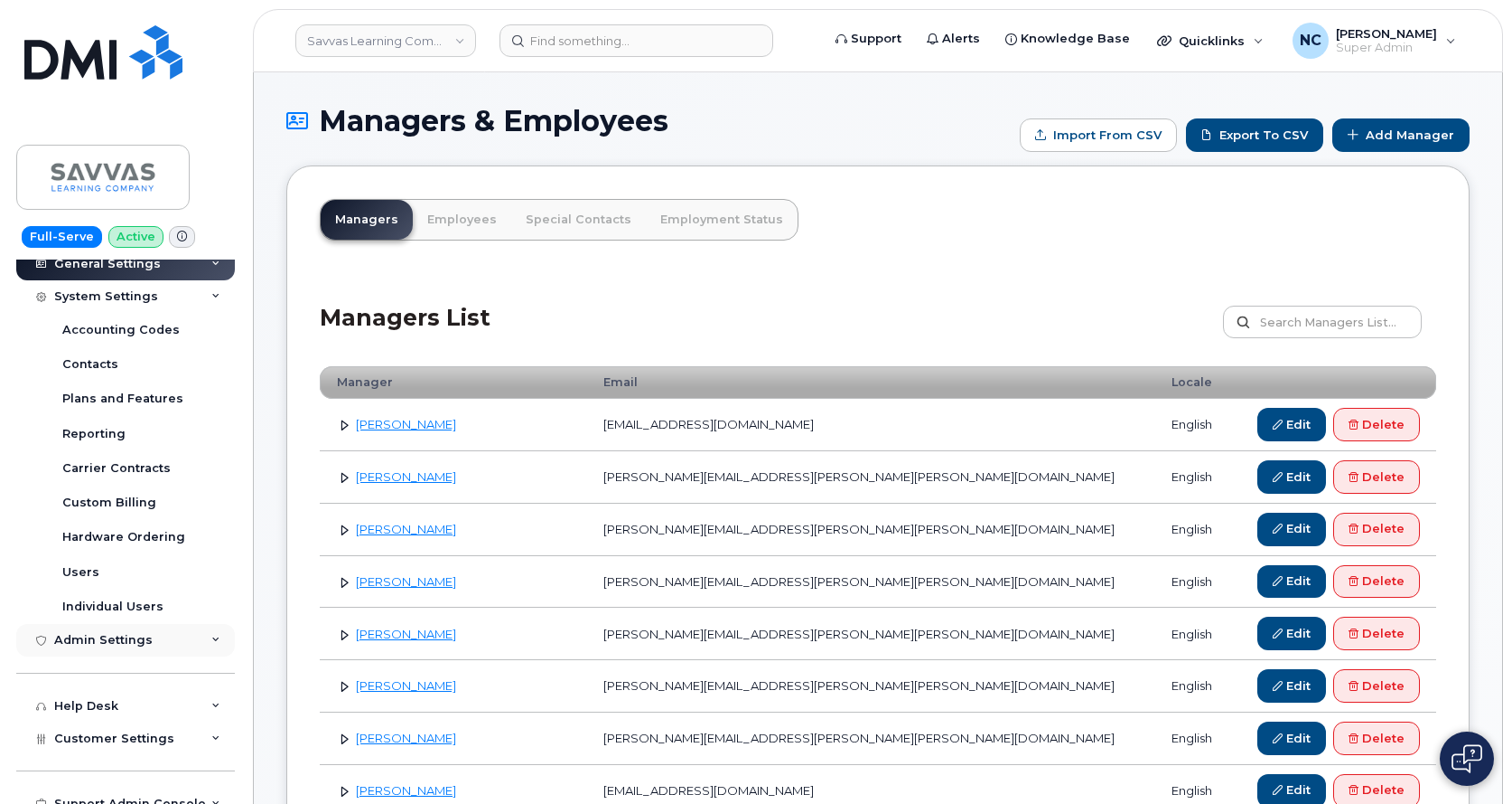
scroll to position [543, 0]
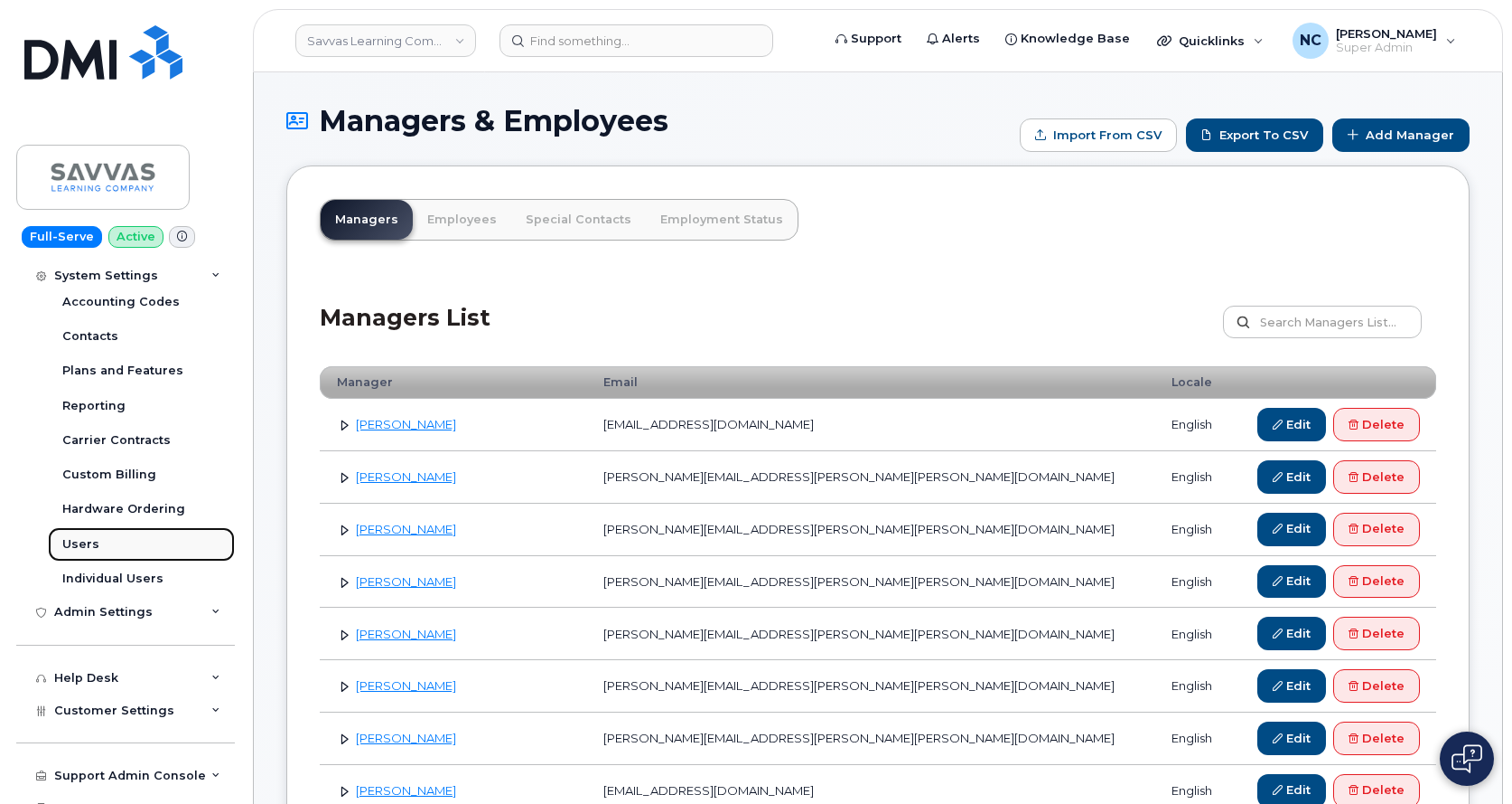
click at [91, 538] on div "Users" at bounding box center [80, 544] width 37 height 16
